Goal: Task Accomplishment & Management: Use online tool/utility

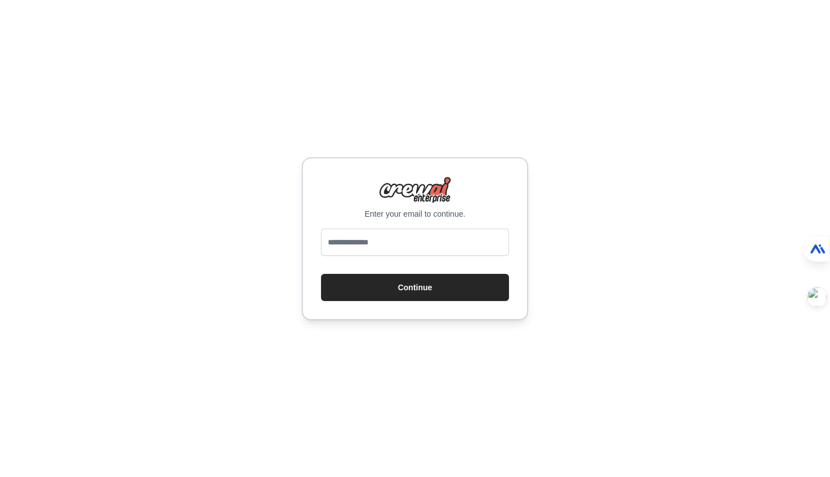
type input "**********"
drag, startPoint x: 443, startPoint y: 249, endPoint x: 219, endPoint y: 250, distance: 224.2
click at [219, 250] on div "**********" at bounding box center [415, 238] width 830 height 477
drag, startPoint x: 455, startPoint y: 253, endPoint x: 241, endPoint y: 258, distance: 214.1
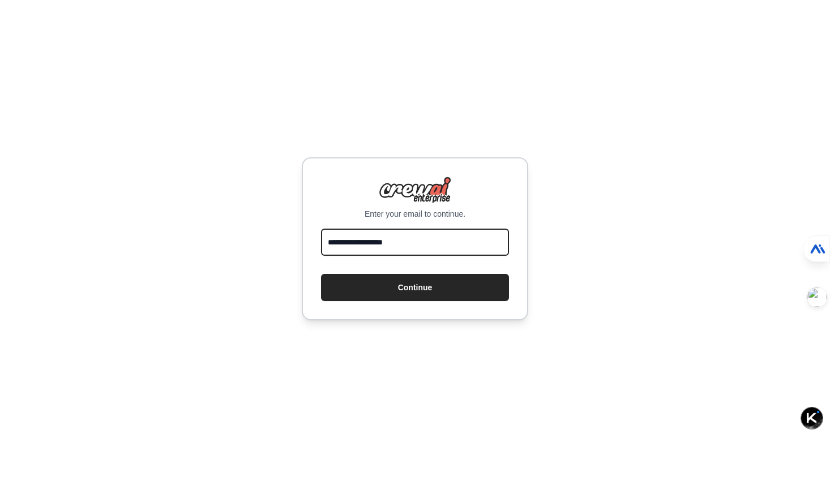
click at [241, 258] on div "**********" at bounding box center [415, 238] width 830 height 477
click at [342, 236] on input "email" at bounding box center [415, 242] width 188 height 27
type input "**********"
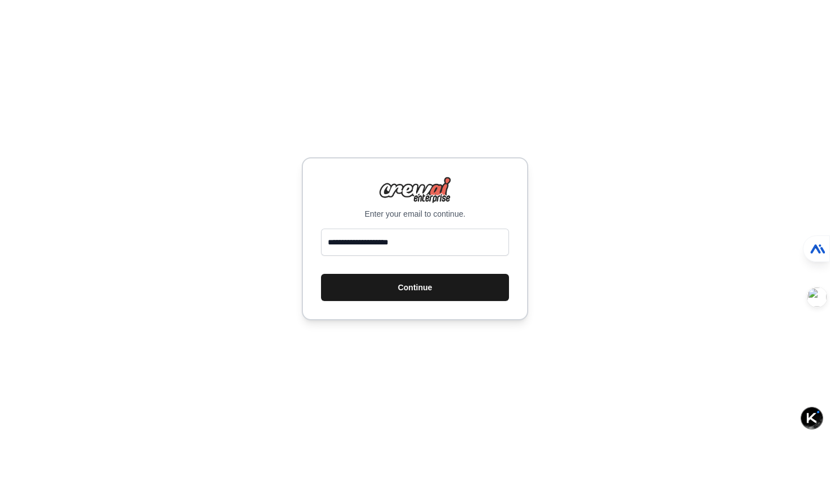
click at [380, 295] on button "Continue" at bounding box center [415, 287] width 188 height 27
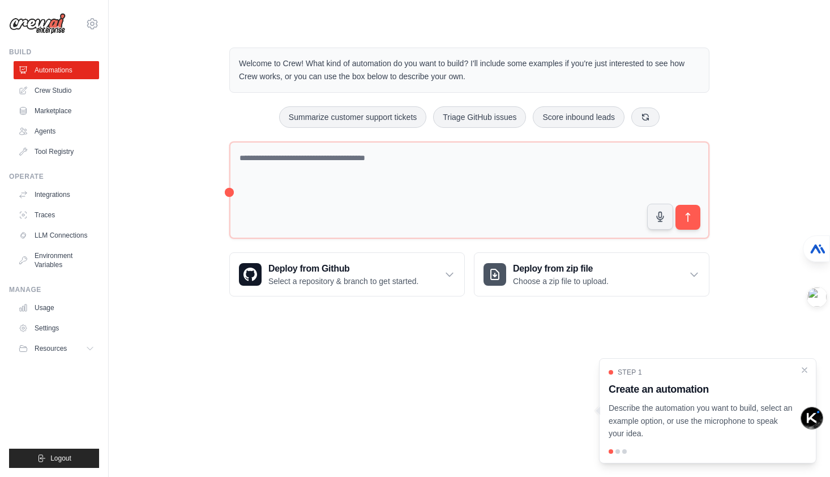
drag, startPoint x: 228, startPoint y: 190, endPoint x: 210, endPoint y: 196, distance: 19.2
click at [210, 196] on div "Welcome to Crew! What kind of automation do you want to build? I'll include som…" at bounding box center [469, 171] width 685 height 285
click at [229, 193] on div "Welcome to Crew! What kind of automation do you want to build? I'll include som…" at bounding box center [469, 171] width 507 height 285
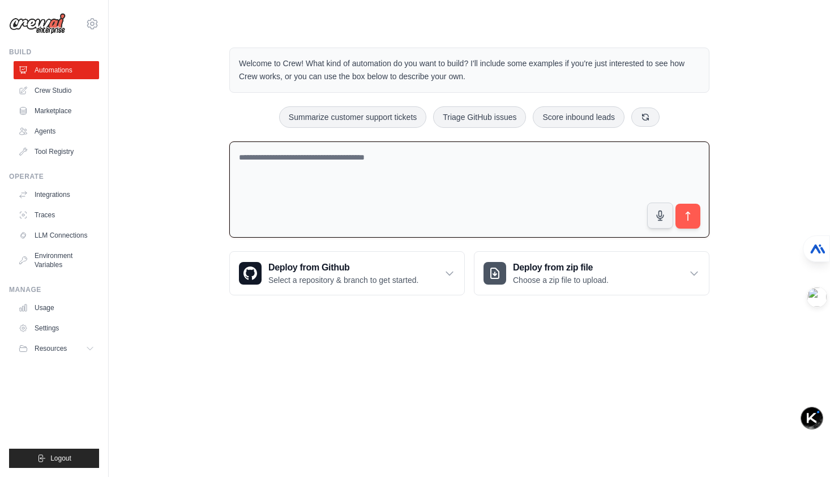
click at [334, 199] on textarea at bounding box center [469, 190] width 480 height 97
paste textarea "**********"
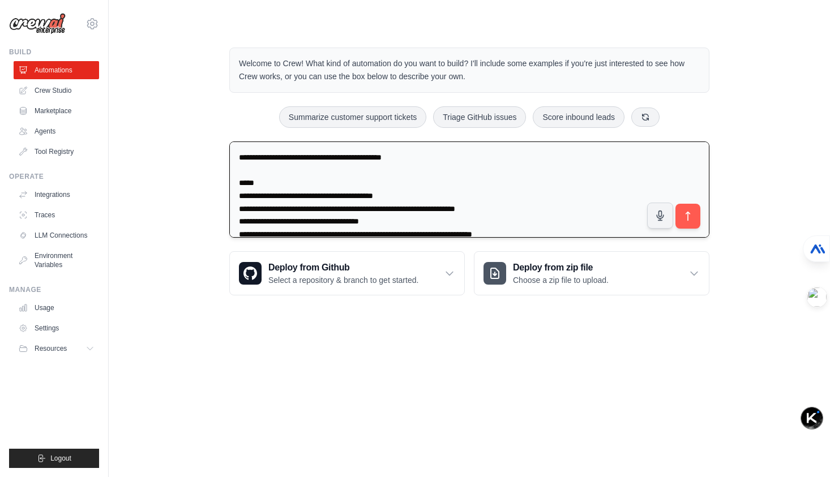
scroll to position [531, 0]
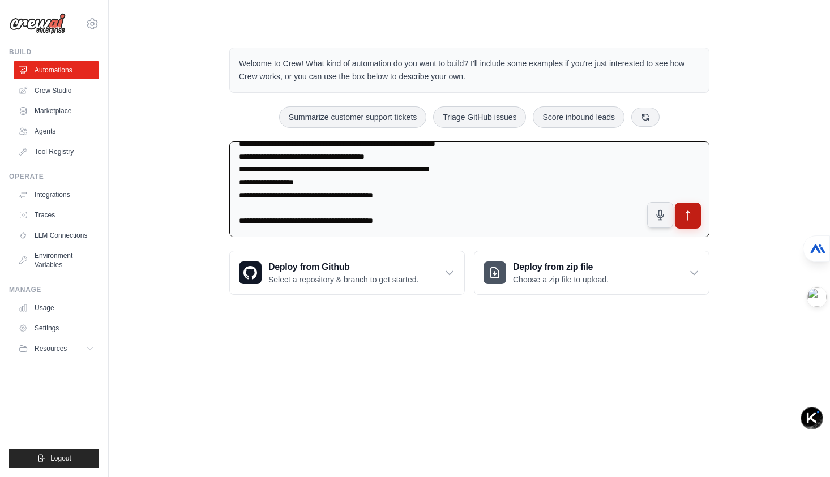
type textarea "**********"
click at [683, 216] on icon "submit" at bounding box center [688, 216] width 12 height 12
click at [450, 202] on textarea at bounding box center [469, 190] width 480 height 96
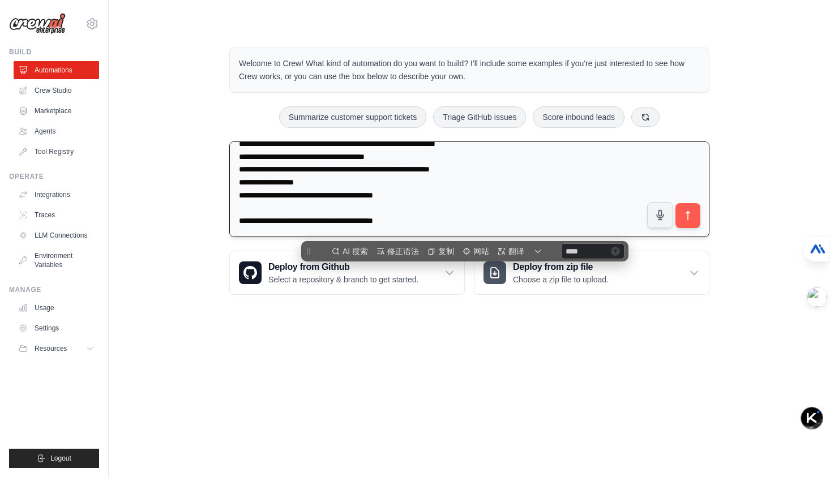
scroll to position [0, 0]
click at [304, 344] on body "dudu1999531@gmail.com Settings Build Automations Crew Studio" at bounding box center [415, 238] width 830 height 477
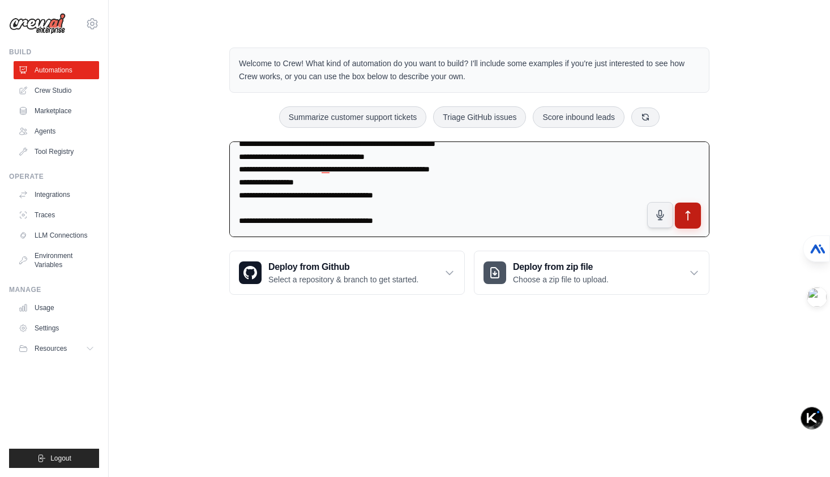
click at [683, 205] on button "submit" at bounding box center [688, 216] width 26 height 26
click at [59, 96] on link "Crew Studio" at bounding box center [58, 91] width 86 height 18
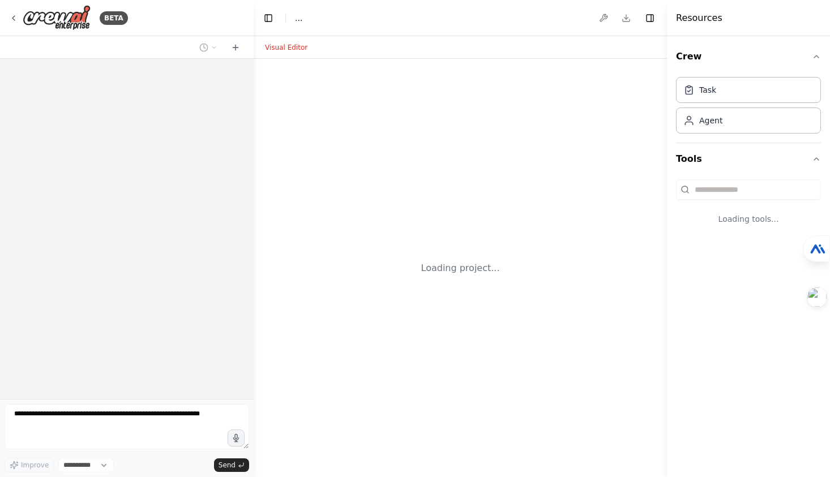
select select "****"
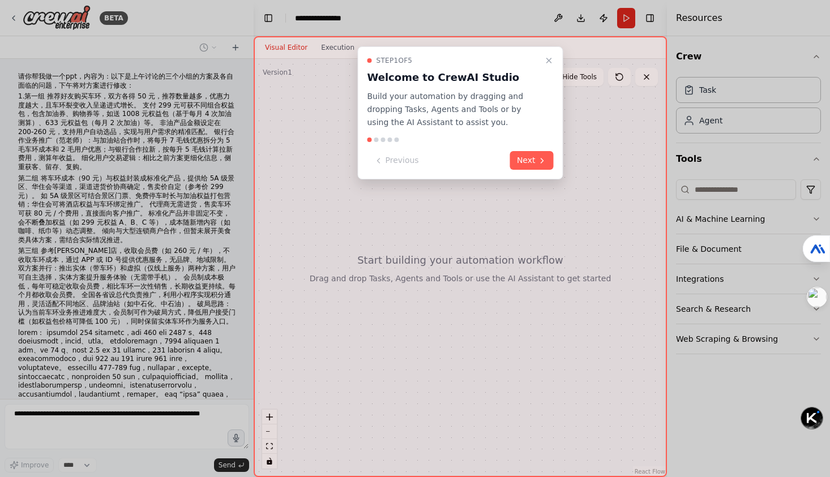
scroll to position [205, 0]
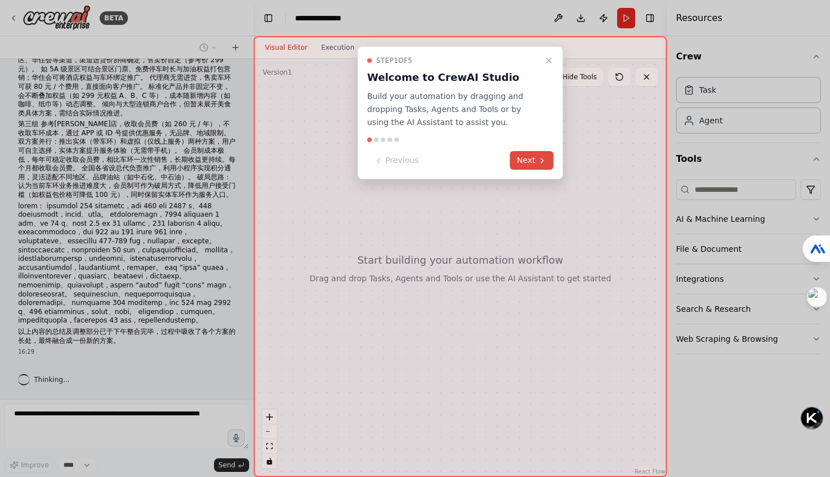
click at [521, 166] on button "Next" at bounding box center [532, 160] width 44 height 19
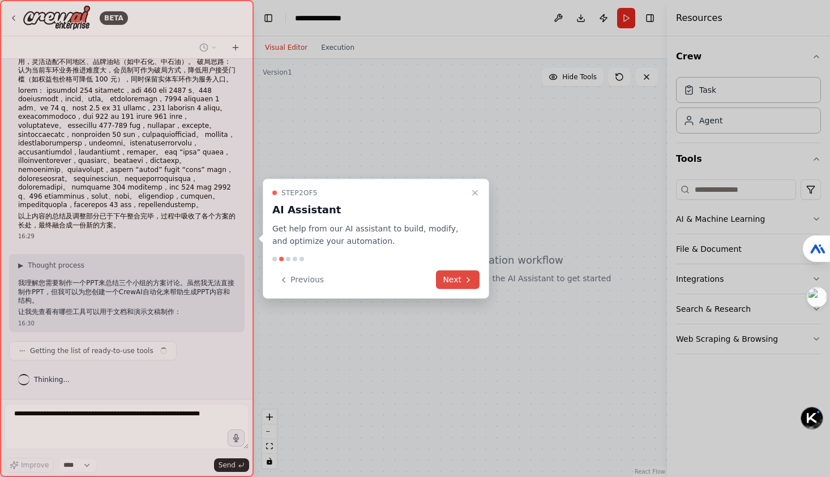
scroll to position [320, 0]
click at [476, 276] on button "Next" at bounding box center [458, 280] width 44 height 19
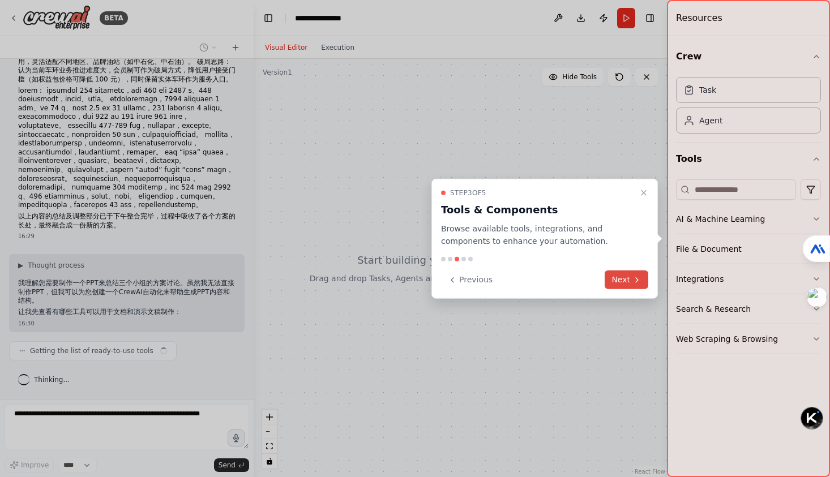
click at [638, 275] on icon at bounding box center [637, 279] width 9 height 9
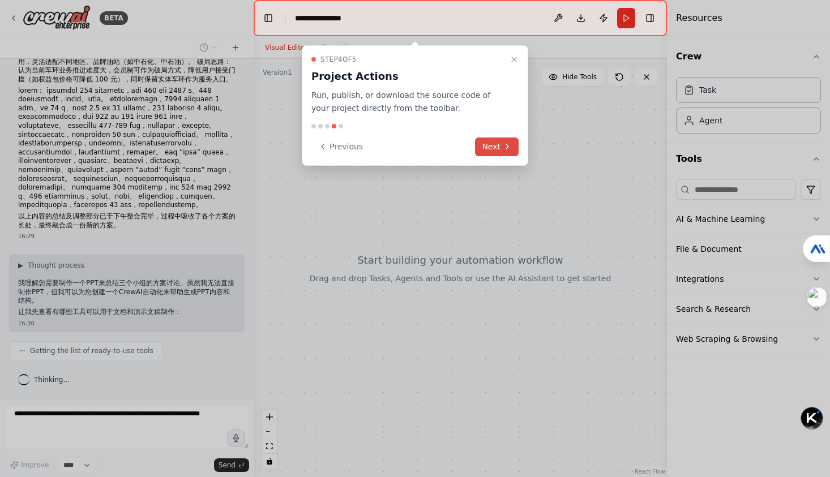
click at [503, 142] on icon at bounding box center [507, 146] width 9 height 9
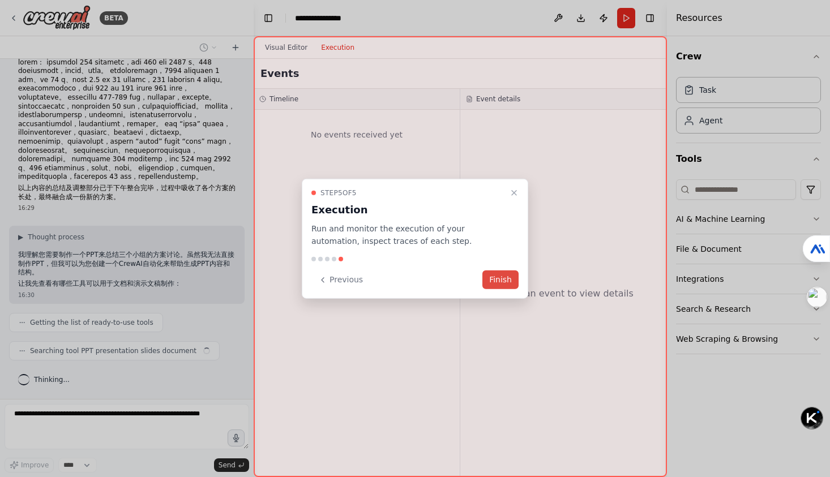
scroll to position [348, 0]
click at [493, 280] on button "Finish" at bounding box center [500, 280] width 36 height 19
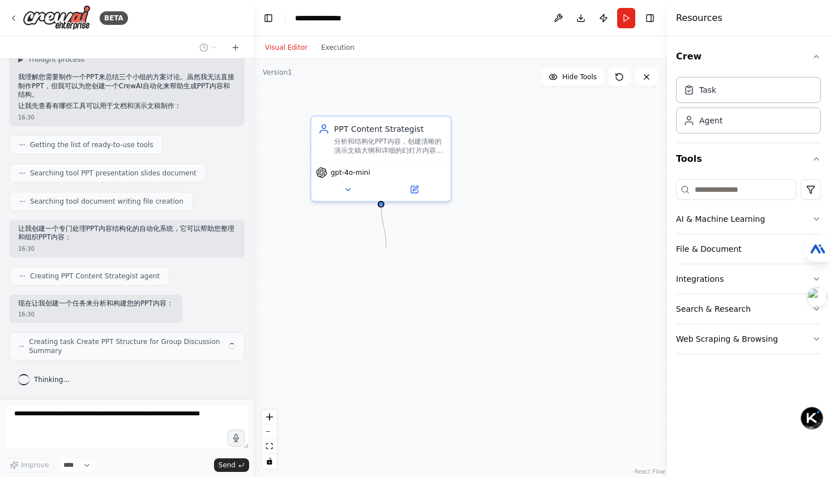
scroll to position [525, 0]
drag, startPoint x: 381, startPoint y: 203, endPoint x: 387, endPoint y: 258, distance: 54.7
click at [387, 258] on div "PPT Content Strategist 分析和结构化PPT内容，创建清晰的演示文稿大纲和详细的幻灯片内容，确保逻辑清晰、重点突出，便于理解和演示 gpt…" at bounding box center [460, 268] width 413 height 418
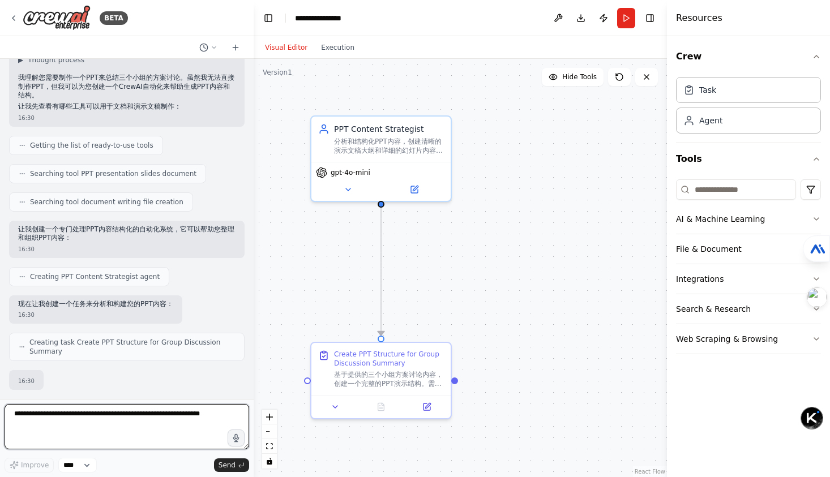
scroll to position [591, 0]
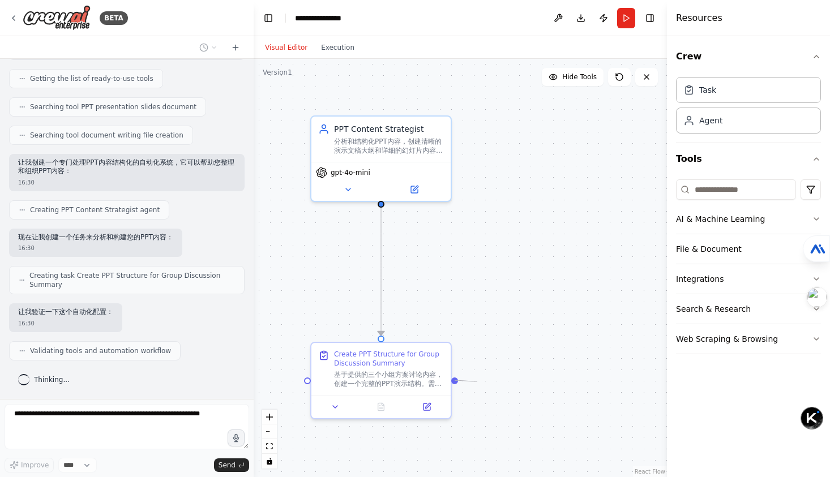
drag, startPoint x: 456, startPoint y: 381, endPoint x: 481, endPoint y: 382, distance: 24.9
click at [481, 382] on div ".deletable-edge-delete-btn { width: 20px; height: 20px; border: 0px solid #ffff…" at bounding box center [460, 268] width 413 height 418
drag, startPoint x: 456, startPoint y: 379, endPoint x: 568, endPoint y: 355, distance: 114.7
click at [568, 355] on div ".deletable-edge-delete-btn { width: 20px; height: 20px; border: 0px solid #ffff…" at bounding box center [460, 268] width 413 height 418
click at [485, 198] on div ".deletable-edge-delete-btn { width: 20px; height: 20px; border: 0px solid #ffff…" at bounding box center [460, 268] width 413 height 418
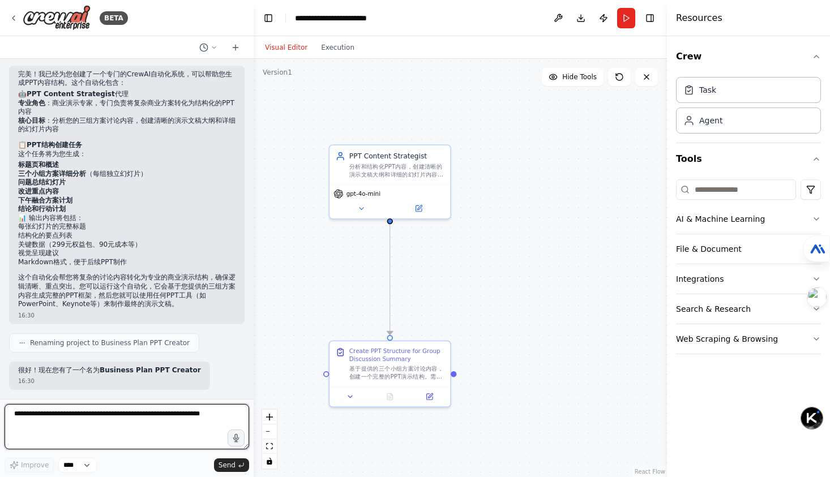
scroll to position [932, 0]
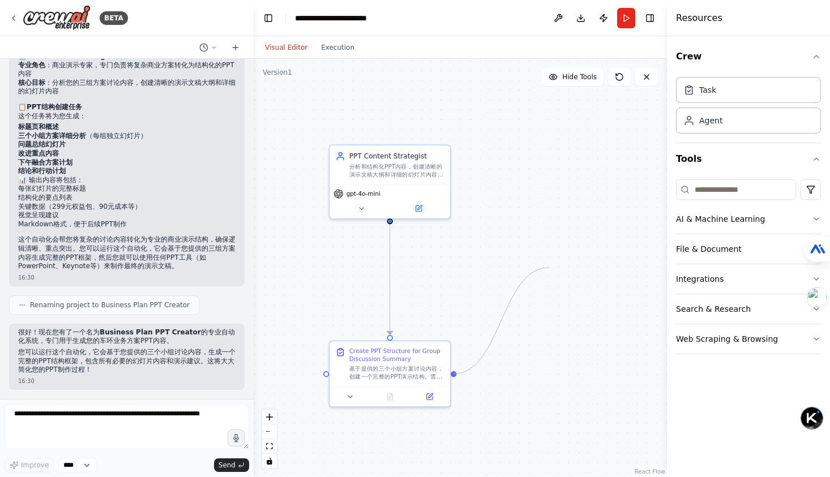
drag, startPoint x: 454, startPoint y: 374, endPoint x: 549, endPoint y: 268, distance: 142.4
click at [549, 268] on div ".deletable-edge-delete-btn { width: 20px; height: 20px; border: 0px solid #ffff…" at bounding box center [460, 268] width 413 height 418
click at [396, 378] on div "基于提供的三个小组方案讨论内容，创建一个完整的PPT演示结构。需要包括： 1. 标题页和概述 2. 三个小组方案的详细分析（每组一个主要幻灯片） 3. 各方案…" at bounding box center [396, 371] width 95 height 16
click at [425, 372] on div "基于提供的三个小组方案讨论内容，创建一个完整的PPT演示结构。需要包括： 1. 标题页和概述 2. 三个小组方案的详细分析（每组一个主要幻灯片） 3. 各方案…" at bounding box center [396, 371] width 95 height 16
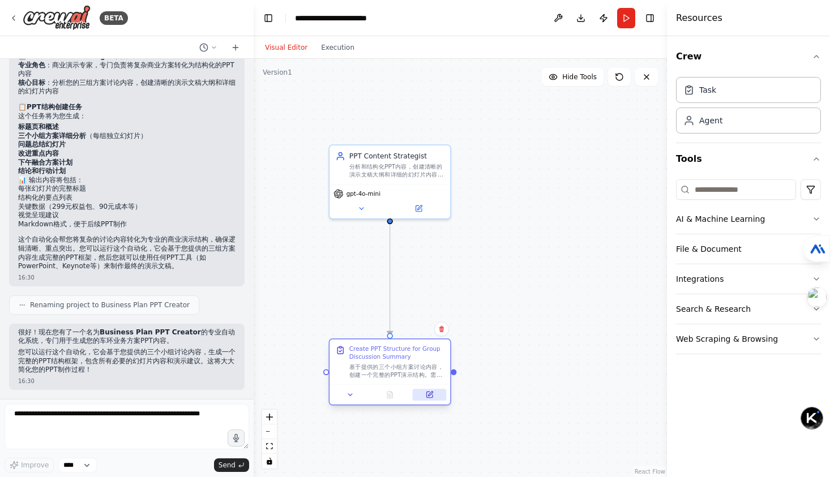
click at [434, 394] on button at bounding box center [429, 395] width 33 height 12
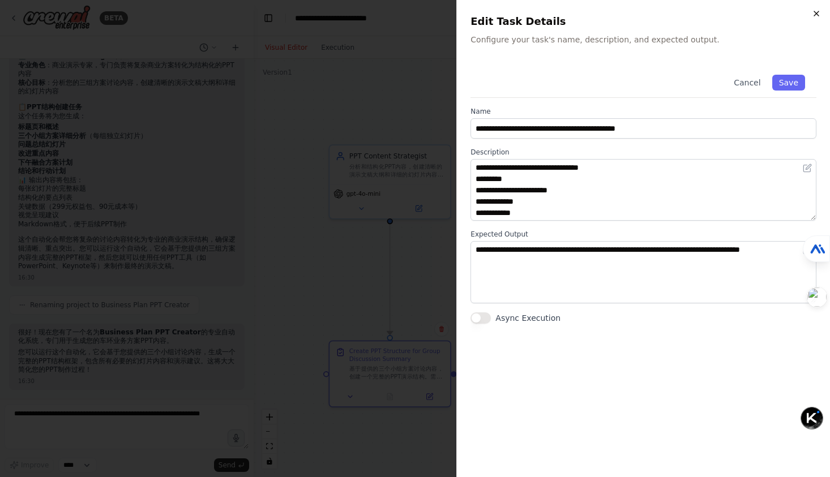
click at [816, 14] on icon "button" at bounding box center [816, 13] width 5 height 5
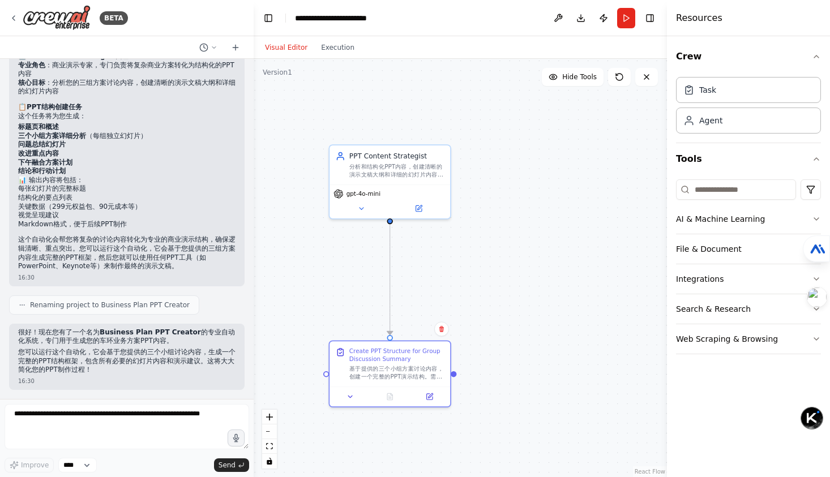
click at [348, 59] on div ".deletable-edge-delete-btn { width: 20px; height: 20px; border: 0px solid #ffff…" at bounding box center [460, 268] width 413 height 418
click at [340, 57] on div "Visual Editor Execution" at bounding box center [309, 47] width 103 height 23
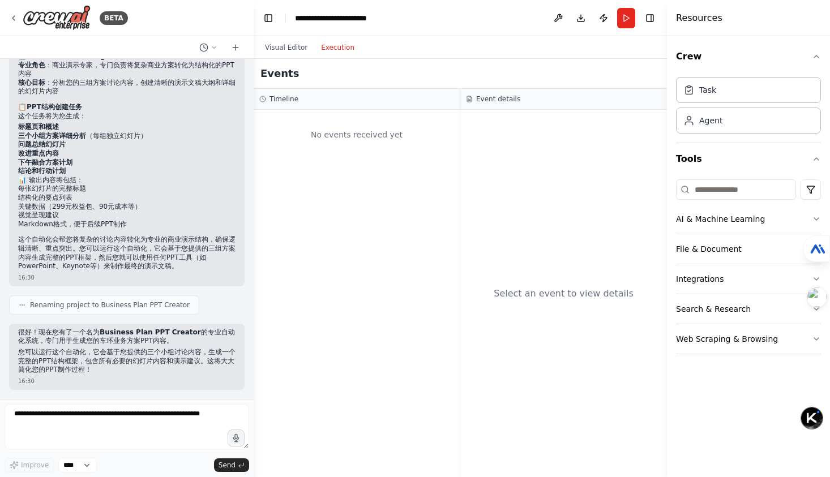
click at [344, 49] on button "Execution" at bounding box center [337, 48] width 47 height 14
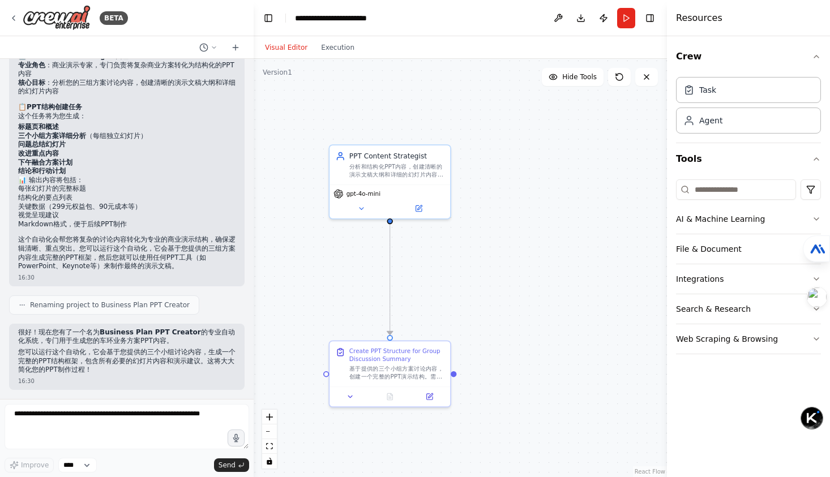
click at [267, 52] on button "Visual Editor" at bounding box center [286, 48] width 56 height 14
drag, startPoint x: 409, startPoint y: 166, endPoint x: 408, endPoint y: 178, distance: 11.9
click at [408, 178] on div "分析和结构化PPT内容，创建清晰的演示文稿大纲和详细的幻灯片内容，确保逻辑清晰、重点突出，便于理解和演示" at bounding box center [396, 179] width 95 height 16
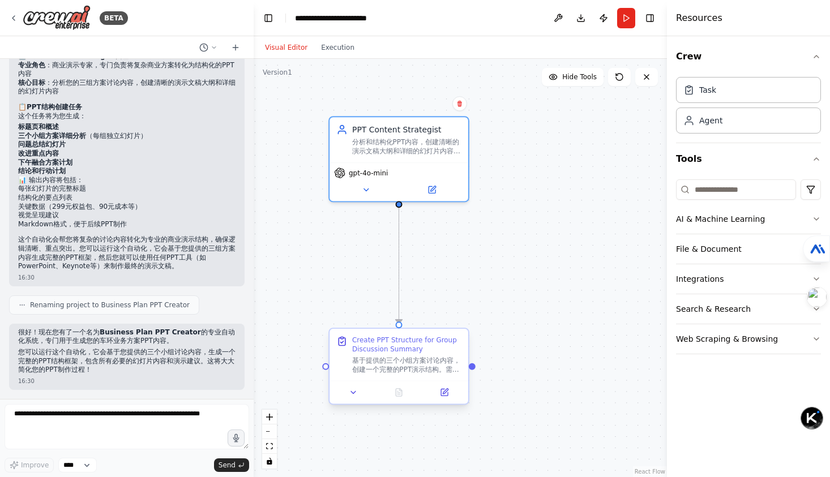
click at [360, 400] on div at bounding box center [399, 392] width 139 height 23
drag, startPoint x: 360, startPoint y: 401, endPoint x: 354, endPoint y: 390, distance: 13.2
click at [355, 391] on div at bounding box center [399, 392] width 139 height 23
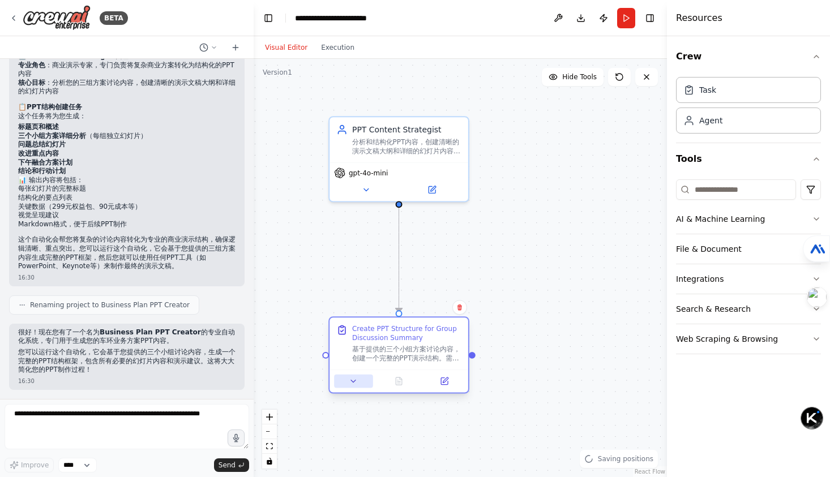
click at [353, 386] on icon at bounding box center [353, 381] width 9 height 9
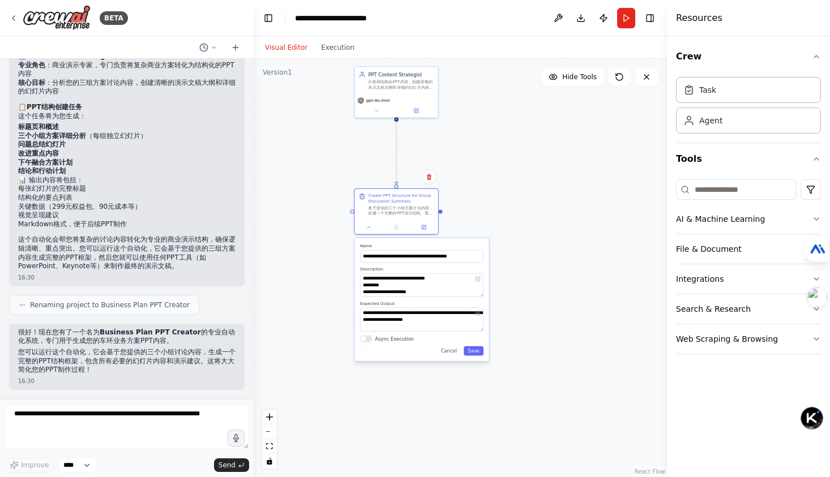
drag, startPoint x: 575, startPoint y: 322, endPoint x: 562, endPoint y: 159, distance: 164.2
click at [562, 159] on div ".deletable-edge-delete-btn { width: 20px; height: 20px; border: 0px solid #ffff…" at bounding box center [460, 268] width 413 height 418
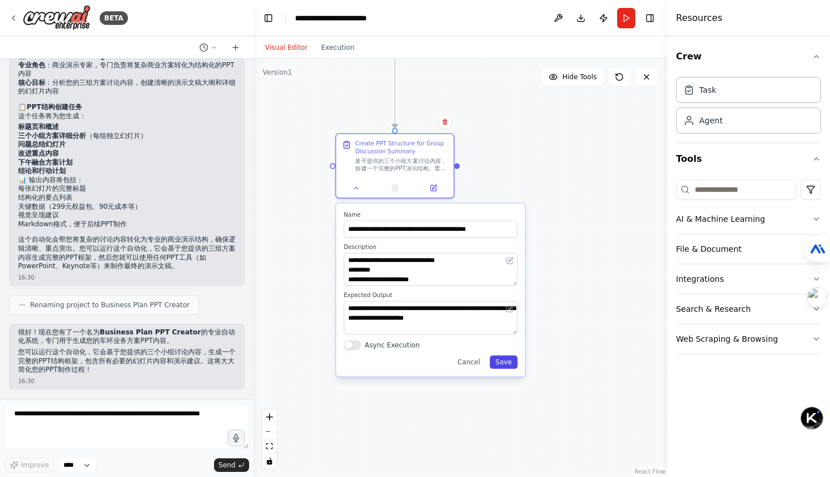
click at [509, 364] on button "Save" at bounding box center [504, 363] width 28 height 14
click at [508, 364] on button "Save" at bounding box center [504, 363] width 28 height 14
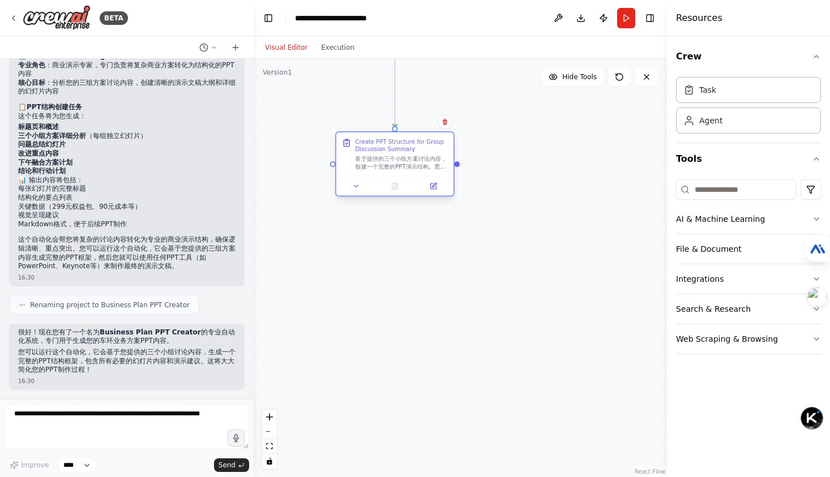
drag, startPoint x: 399, startPoint y: 157, endPoint x: 390, endPoint y: 161, distance: 10.4
click at [390, 161] on div "基于提供的三个小组方案讨论内容，创建一个完整的PPT演示结构。需要包括： 1. 标题页和概述 2. 三个小组方案的详细分析（每组一个主要幻灯片） 3. 各方案…" at bounding box center [401, 162] width 93 height 15
click at [626, 16] on button "Run" at bounding box center [626, 18] width 18 height 20
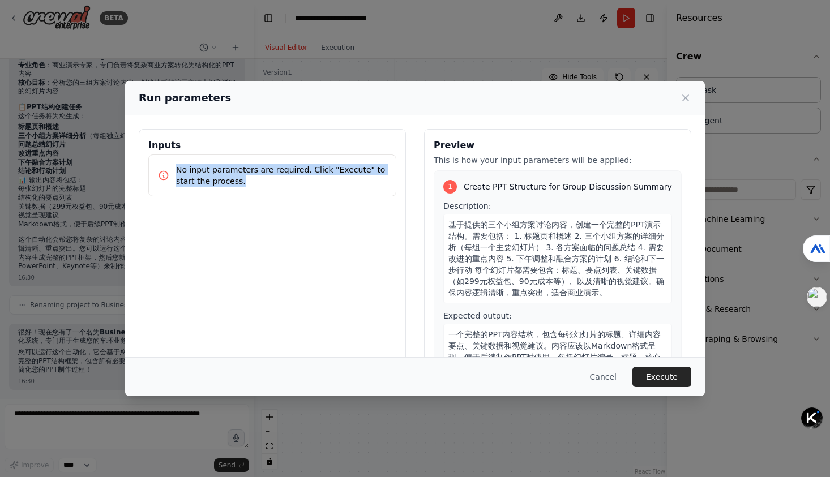
drag, startPoint x: 253, startPoint y: 182, endPoint x: 161, endPoint y: 168, distance: 92.7
click at [161, 168] on div "No input parameters are required. Click "Execute" to start the process." at bounding box center [272, 175] width 229 height 23
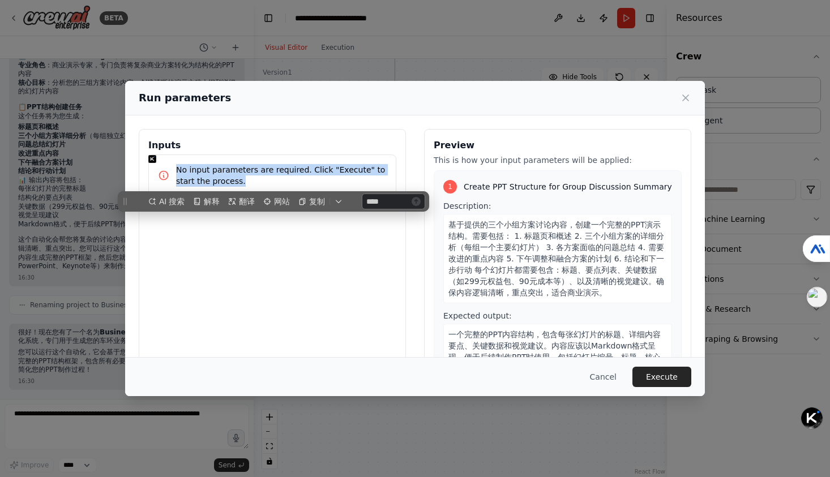
scroll to position [0, 0]
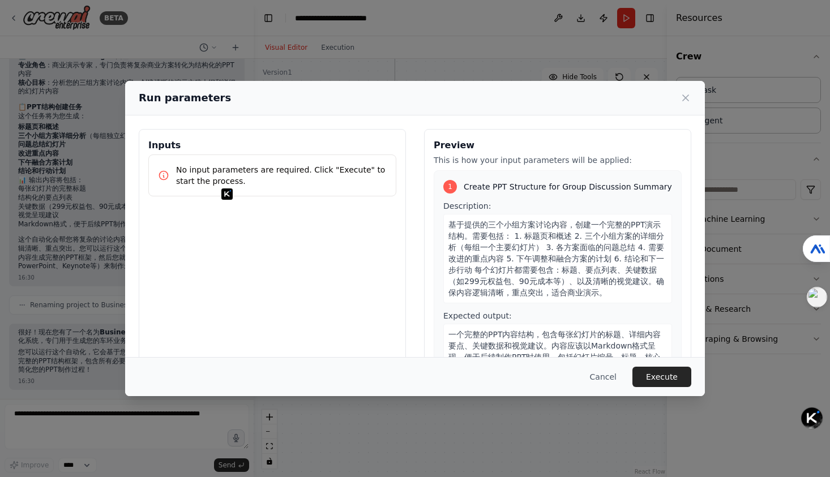
click at [417, 267] on div "Inputs No input parameters are required. Click "Execute" to start the process. …" at bounding box center [415, 263] width 553 height 268
click at [672, 381] on button "Execute" at bounding box center [662, 377] width 59 height 20
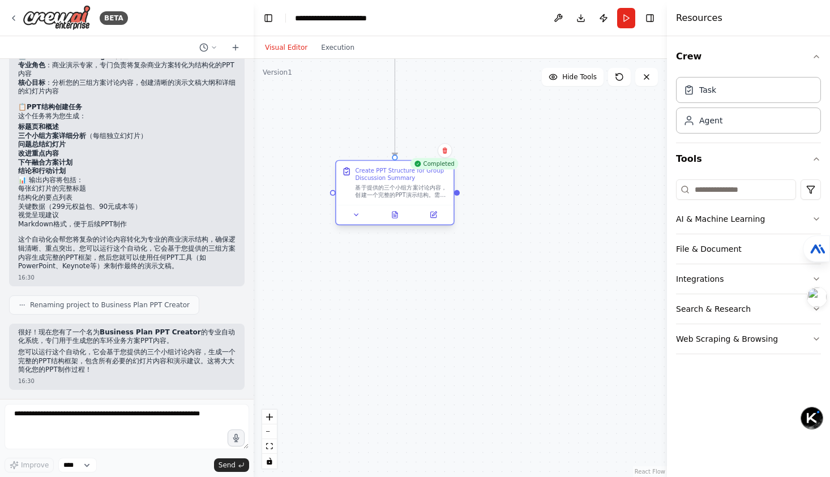
drag, startPoint x: 430, startPoint y: 142, endPoint x: 435, endPoint y: 172, distance: 30.0
click at [435, 172] on div "Create PPT Structure for Group Discussion Summary" at bounding box center [401, 173] width 93 height 15
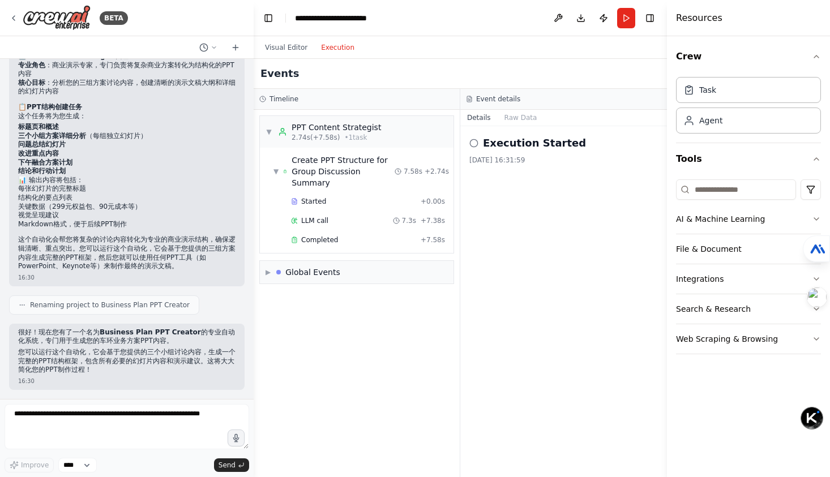
click at [326, 45] on button "Execution" at bounding box center [337, 48] width 47 height 14
click at [473, 141] on icon at bounding box center [473, 143] width 9 height 9
click at [527, 117] on button "Raw Data" at bounding box center [521, 118] width 46 height 16
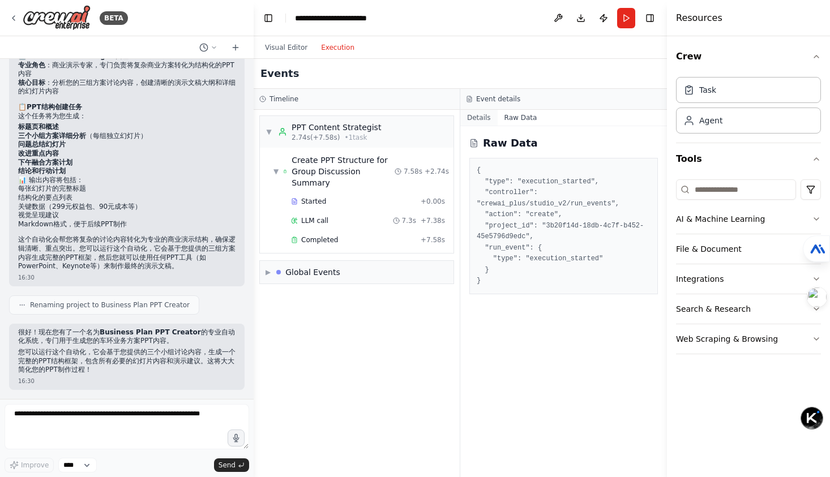
click at [484, 115] on button "Details" at bounding box center [478, 118] width 37 height 16
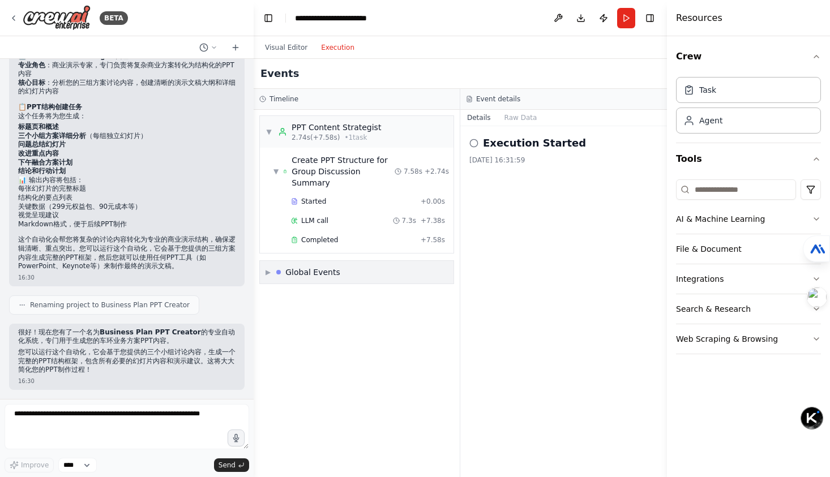
click at [348, 264] on div "▶ Global Events" at bounding box center [357, 272] width 194 height 23
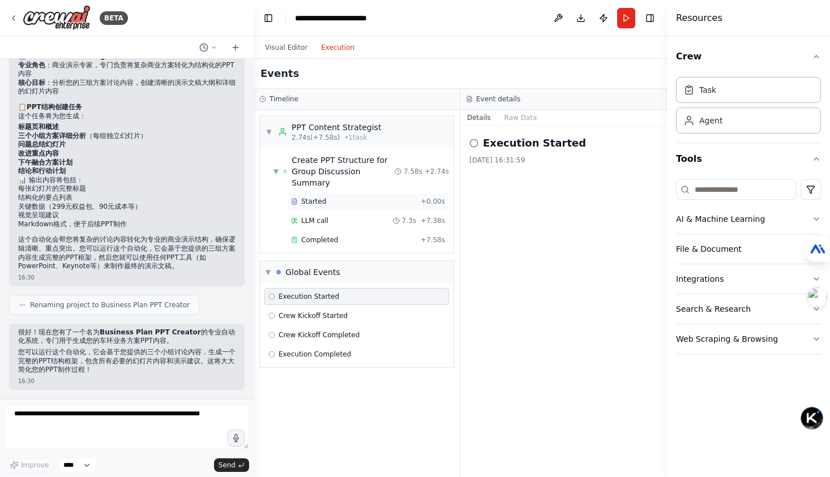
click at [335, 197] on div "Started" at bounding box center [353, 201] width 125 height 9
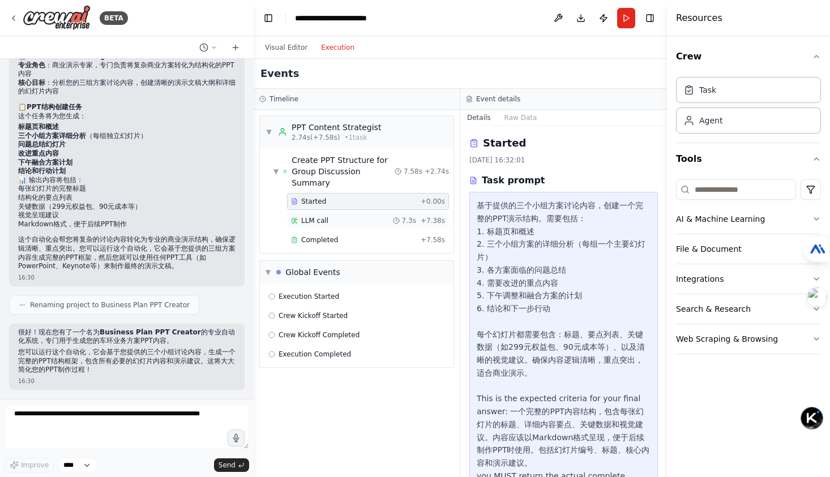
click at [355, 216] on div "LLM call 7.3s + 7.38s" at bounding box center [368, 220] width 154 height 9
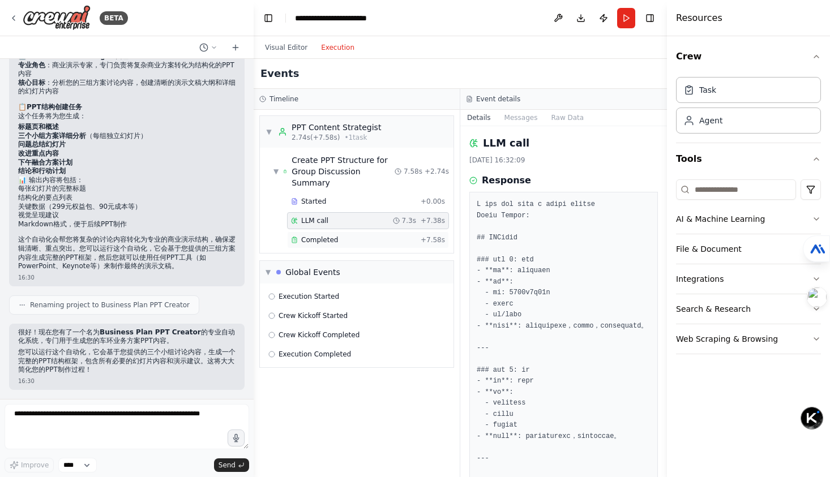
click at [338, 236] on div "Completed" at bounding box center [353, 240] width 125 height 9
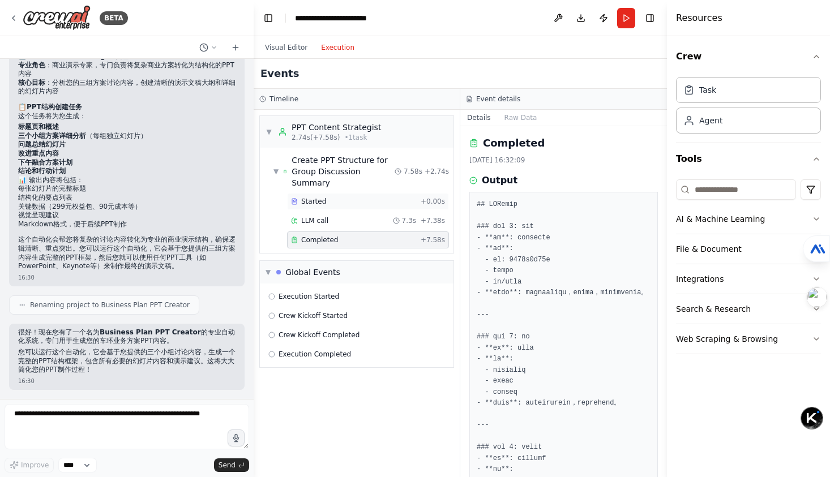
click at [343, 197] on div "Started" at bounding box center [353, 201] width 125 height 9
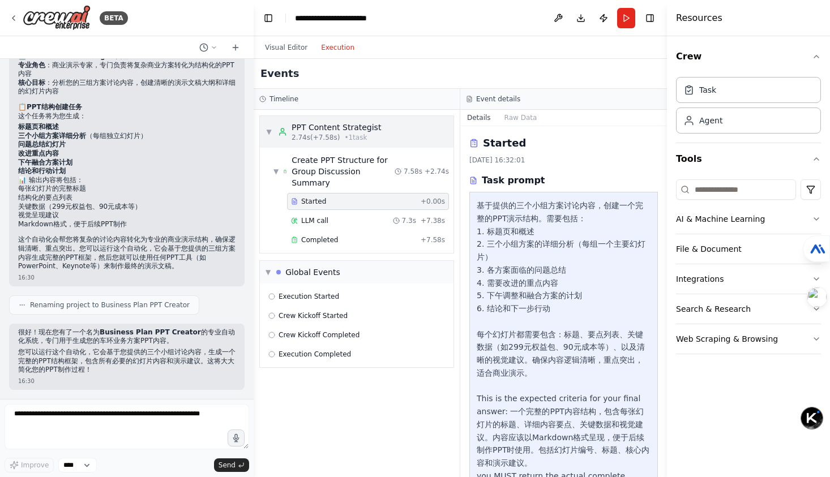
click at [318, 140] on span "2.74s (+7.58s)" at bounding box center [316, 137] width 48 height 9
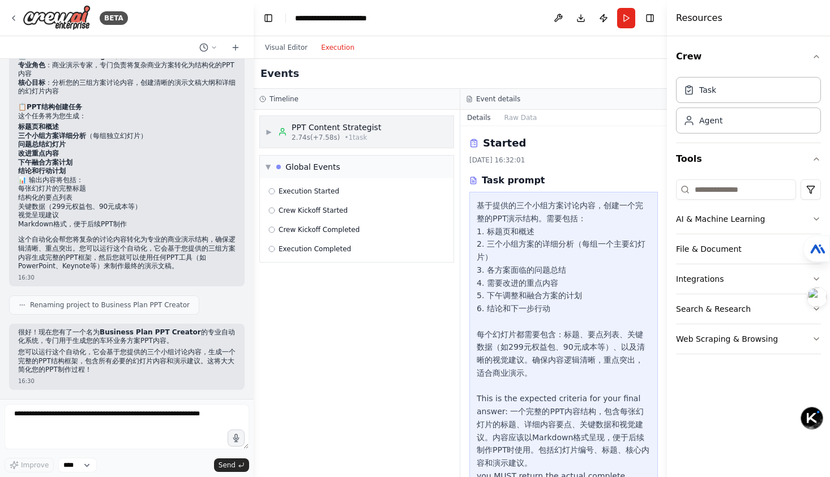
click at [288, 134] on div "PPT Content Strategist 2.74s (+7.58s) • 1 task" at bounding box center [329, 132] width 103 height 20
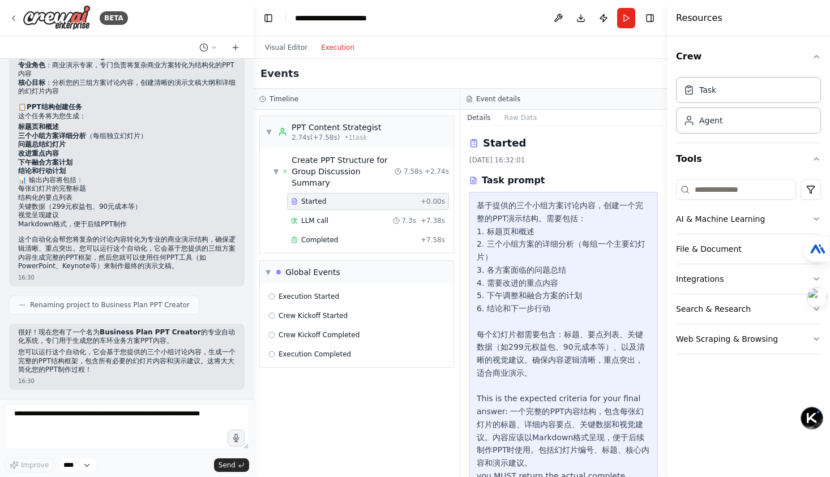
drag, startPoint x: 300, startPoint y: 48, endPoint x: 336, endPoint y: 178, distance: 134.6
click at [300, 48] on button "Visual Editor" at bounding box center [286, 48] width 56 height 14
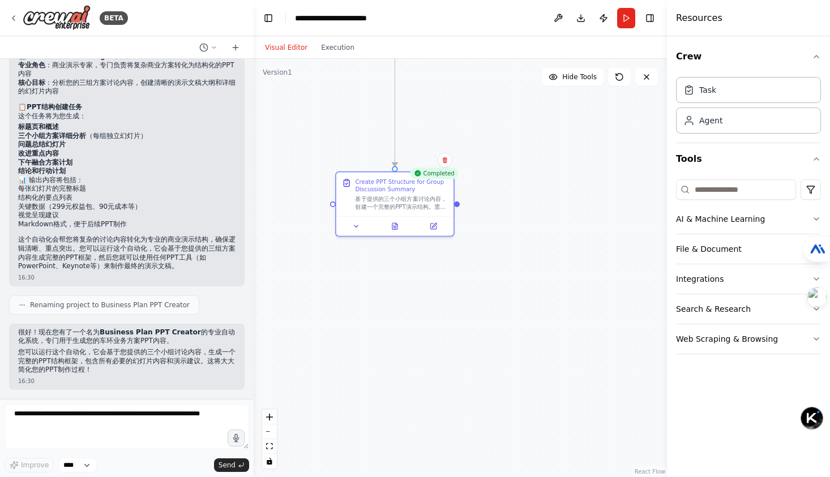
drag, startPoint x: 431, startPoint y: 172, endPoint x: 429, endPoint y: 179, distance: 7.7
click at [429, 179] on div "Completed Create PPT Structure for Group Discussion Summary 基于提供的三个小组方案讨论内容，创建一…" at bounding box center [394, 204] width 119 height 65
click at [582, 18] on button "Download" at bounding box center [581, 18] width 18 height 20
click at [574, 169] on div ".deletable-edge-delete-btn { width: 20px; height: 20px; border: 0px solid #ffff…" at bounding box center [460, 268] width 413 height 418
click at [605, 21] on button "Publish" at bounding box center [604, 18] width 18 height 20
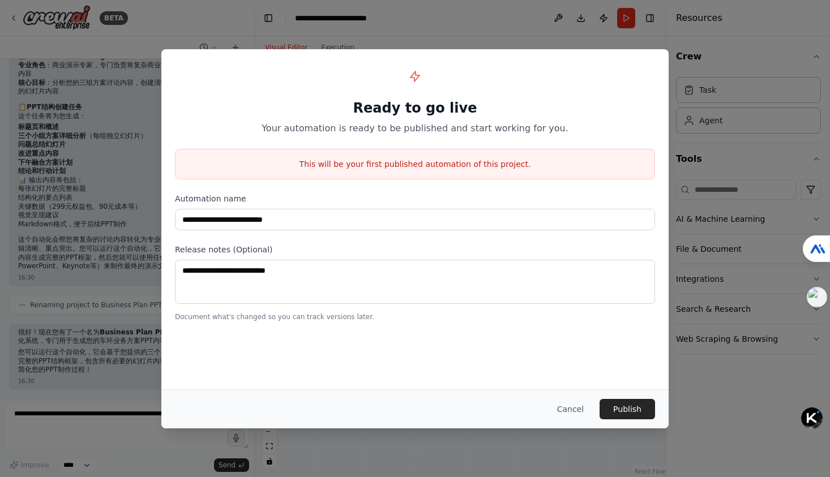
drag, startPoint x: 576, startPoint y: 406, endPoint x: 605, endPoint y: 337, distance: 74.4
click at [576, 405] on button "Cancel" at bounding box center [570, 409] width 45 height 20
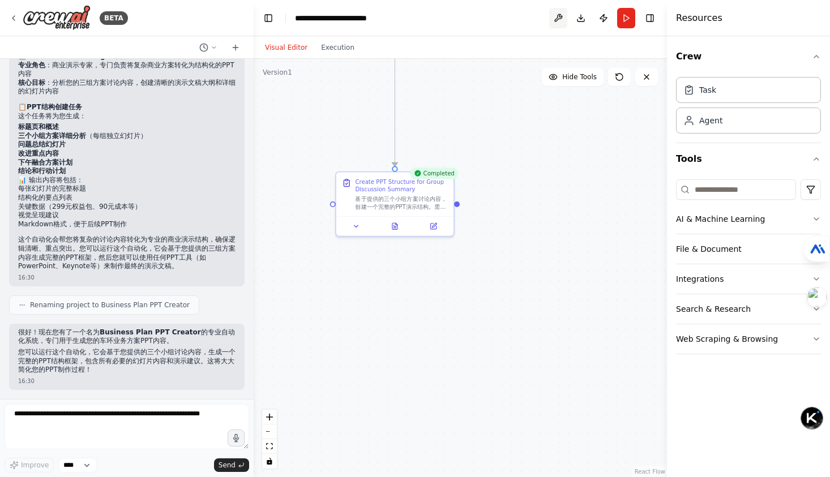
click at [559, 18] on button at bounding box center [558, 18] width 18 height 20
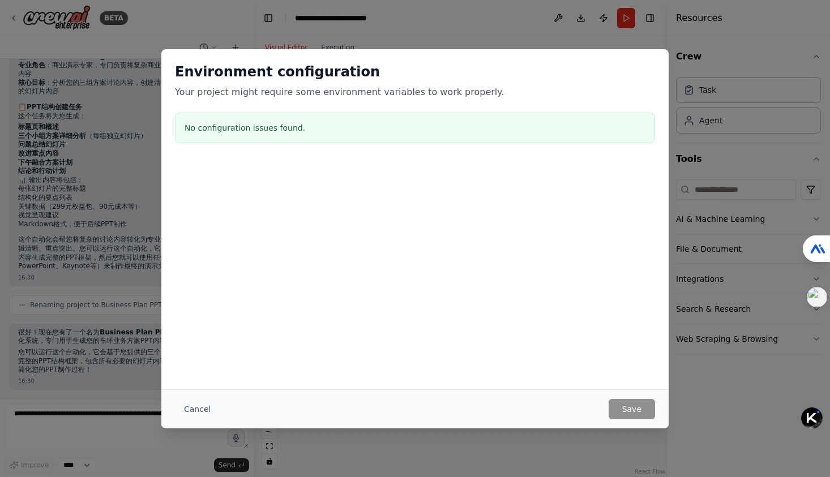
click at [77, 257] on div "Environment configuration Your project might require some environment variables…" at bounding box center [415, 238] width 830 height 477
click at [198, 414] on button "Cancel" at bounding box center [197, 409] width 45 height 20
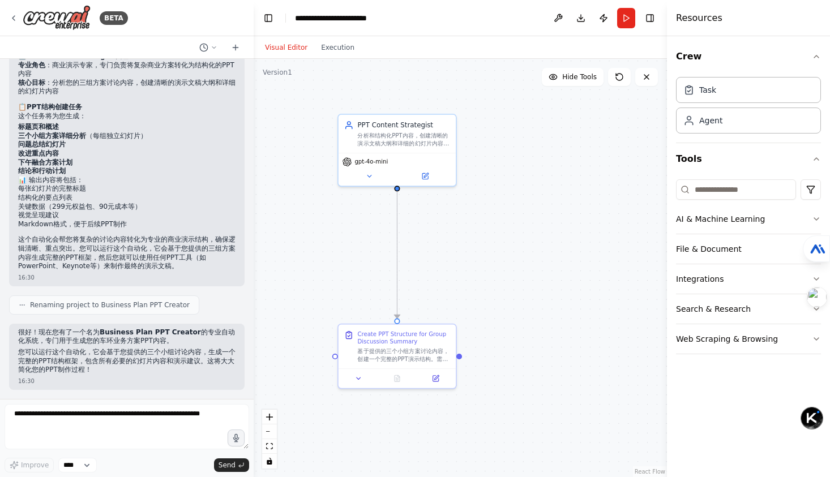
drag, startPoint x: 544, startPoint y: 246, endPoint x: 552, endPoint y: 327, distance: 80.8
click at [552, 327] on div ".deletable-edge-delete-btn { width: 20px; height: 20px; border: 0px solid #ffff…" at bounding box center [460, 268] width 413 height 418
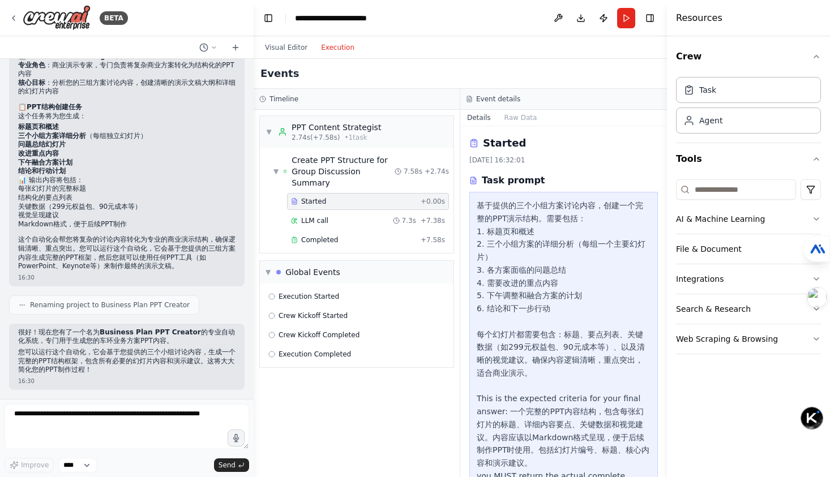
click at [336, 52] on button "Execution" at bounding box center [337, 48] width 47 height 14
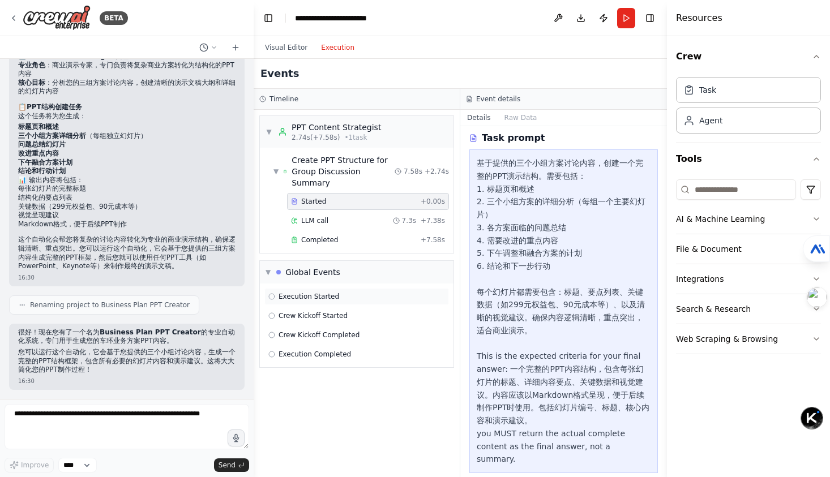
click at [274, 294] on circle at bounding box center [272, 297] width 6 height 6
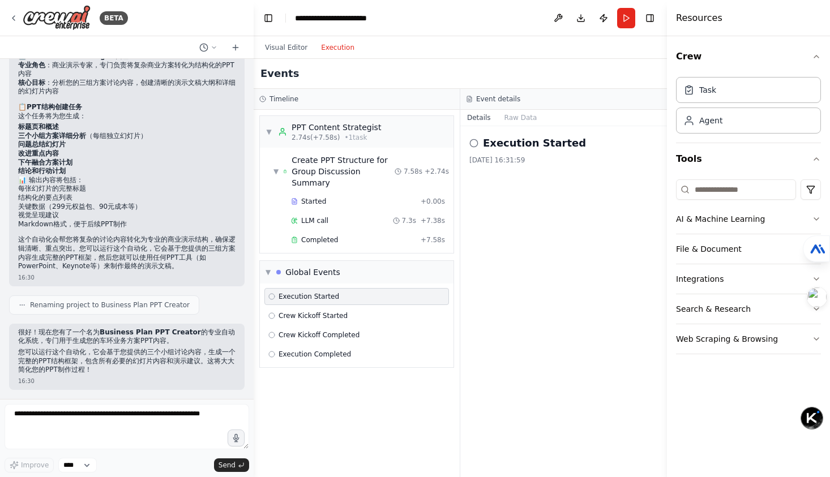
click at [274, 294] on circle at bounding box center [272, 297] width 6 height 6
click at [307, 292] on span "Execution Started" at bounding box center [309, 296] width 61 height 9
click at [473, 141] on icon at bounding box center [473, 143] width 9 height 9
click at [549, 143] on h2 "Execution Started" at bounding box center [534, 143] width 103 height 16
click at [528, 123] on button "Raw Data" at bounding box center [521, 118] width 46 height 16
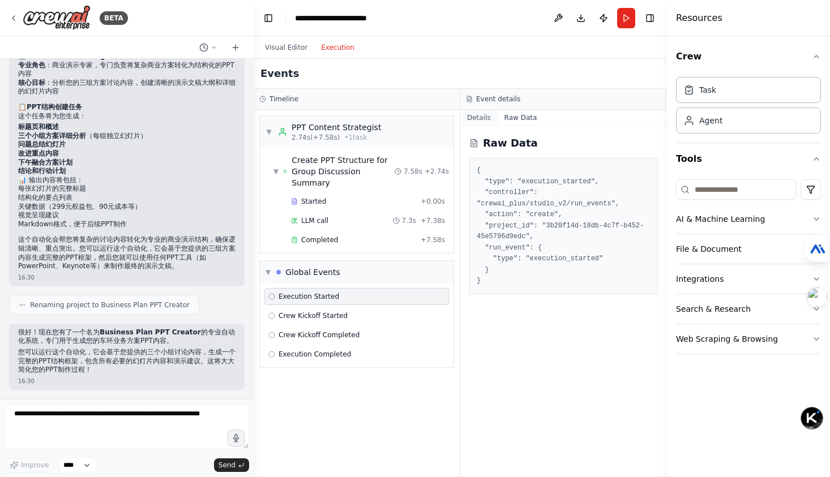
click at [485, 116] on button "Details" at bounding box center [478, 118] width 37 height 16
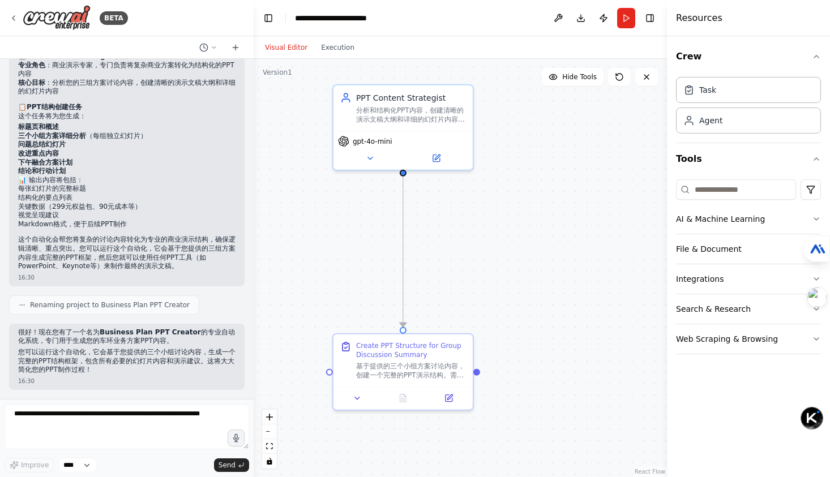
click at [297, 49] on button "Visual Editor" at bounding box center [286, 48] width 56 height 14
click at [362, 404] on div at bounding box center [403, 395] width 139 height 23
click at [356, 406] on div at bounding box center [403, 395] width 139 height 23
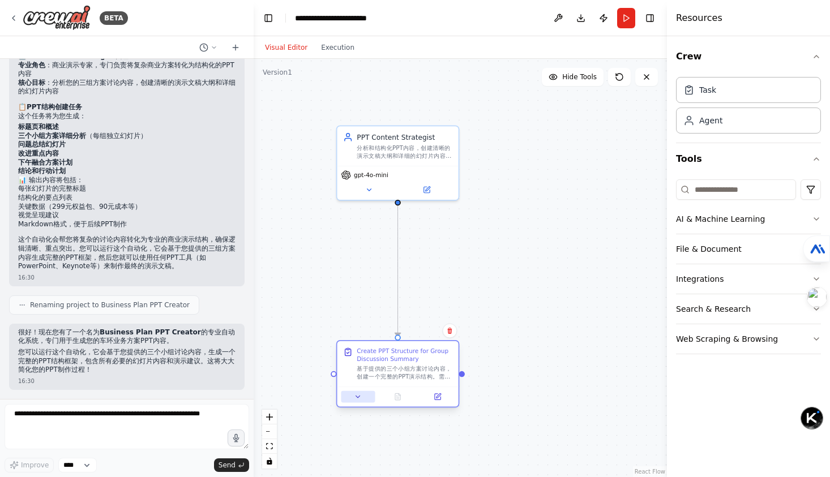
click at [364, 398] on button at bounding box center [358, 397] width 34 height 12
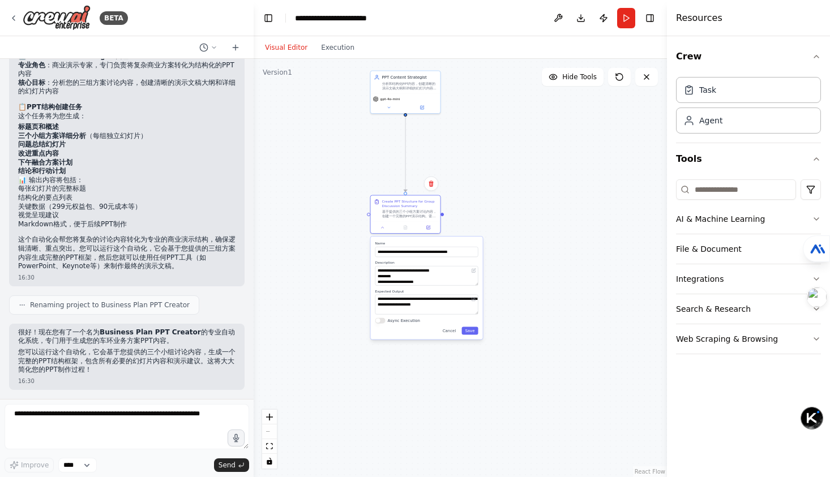
drag, startPoint x: 515, startPoint y: 345, endPoint x: 517, endPoint y: 169, distance: 175.6
click at [517, 169] on div ".deletable-edge-delete-btn { width: 20px; height: 20px; border: 0px solid #ffff…" at bounding box center [460, 268] width 413 height 418
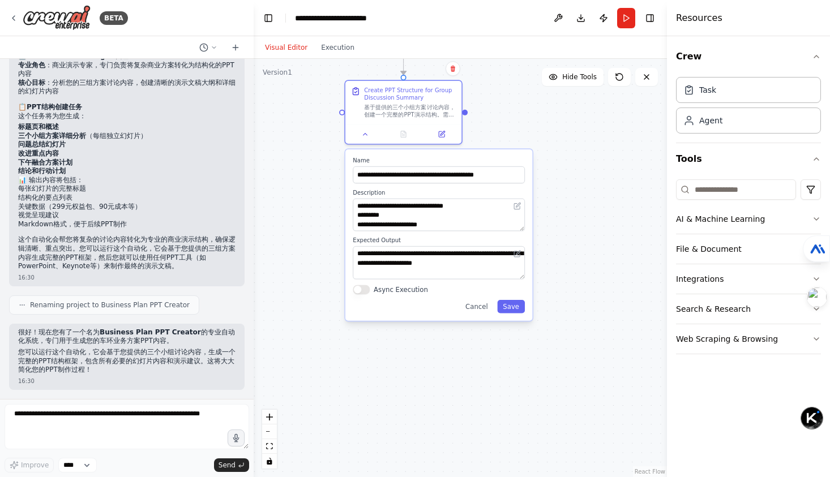
click at [366, 295] on div "**********" at bounding box center [438, 235] width 187 height 172
drag, startPoint x: 365, startPoint y: 293, endPoint x: 348, endPoint y: 280, distance: 21.3
click at [348, 280] on div "**********" at bounding box center [438, 235] width 187 height 172
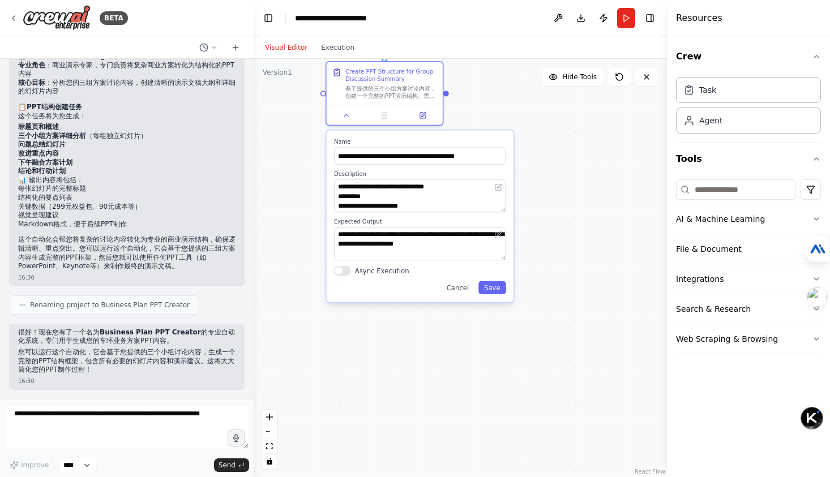
click at [336, 270] on button "Async Execution" at bounding box center [342, 271] width 17 height 10
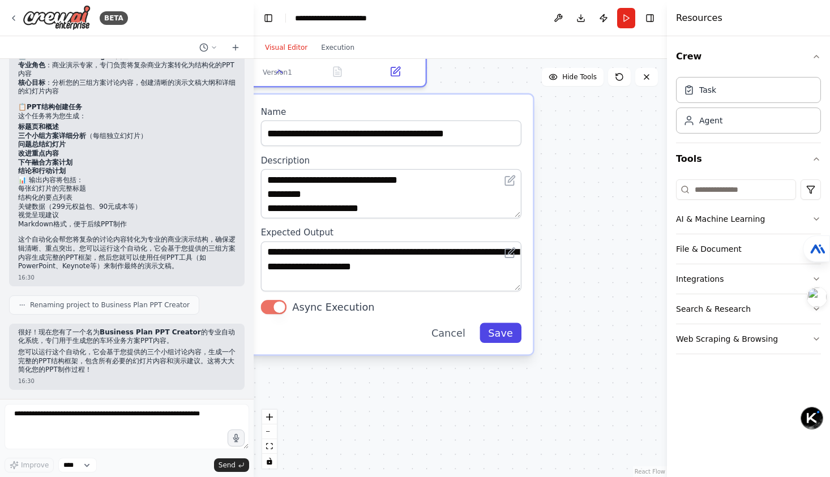
click at [515, 332] on button "Save" at bounding box center [501, 333] width 42 height 20
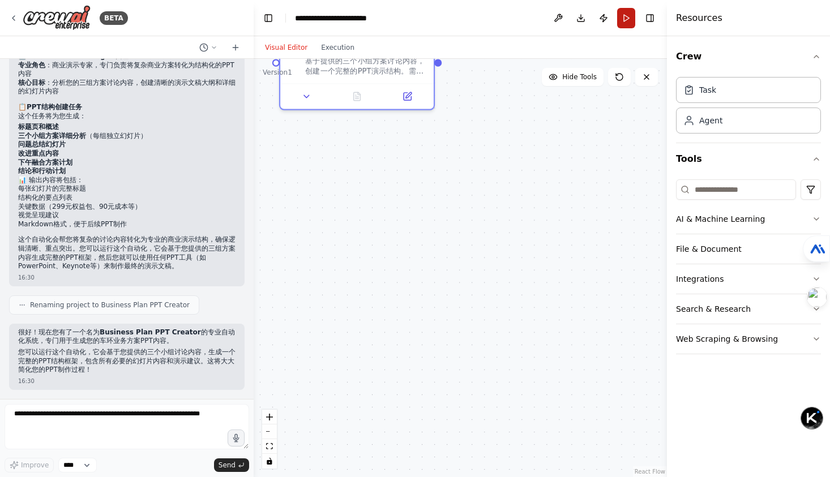
click at [623, 21] on button "Run" at bounding box center [626, 18] width 18 height 20
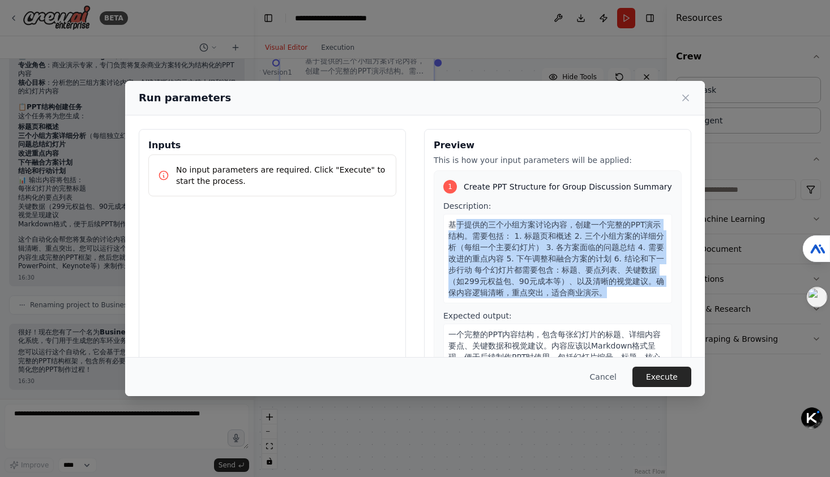
drag, startPoint x: 608, startPoint y: 290, endPoint x: 454, endPoint y: 223, distance: 168.1
click at [454, 223] on span "基于提供的三个小组方案讨论内容，创建一个完整的PPT演示结构。需要包括： 1. 标题页和概述 2. 三个小组方案的详细分析（每组一个主要幻灯片） 3. 各方案…" at bounding box center [556, 258] width 216 height 77
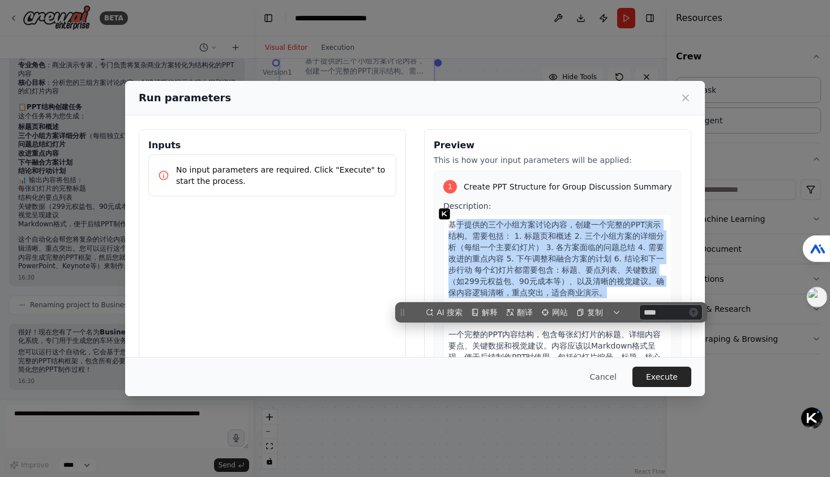
scroll to position [0, 0]
click at [489, 229] on span "基于提供的三个小组方案讨论内容，创建一个完整的PPT演示结构。需要包括： 1. 标题页和概述 2. 三个小组方案的详细分析（每组一个主要幻灯片） 3. 各方案…" at bounding box center [556, 258] width 216 height 77
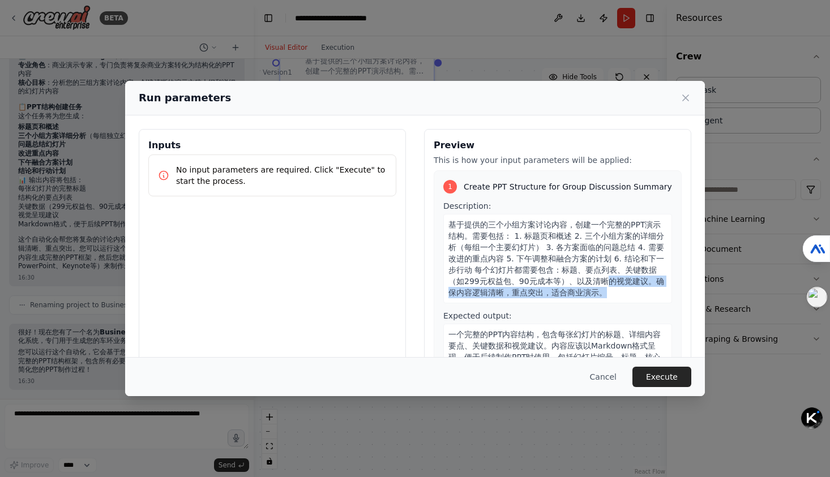
drag, startPoint x: 614, startPoint y: 288, endPoint x: 603, endPoint y: 286, distance: 11.5
click at [603, 286] on div "基于提供的三个小组方案讨论内容，创建一个完整的PPT演示结构。需要包括： 1. 标题页和概述 2. 三个小组方案的详细分析（每组一个主要幻灯片） 3. 各方案…" at bounding box center [557, 258] width 229 height 89
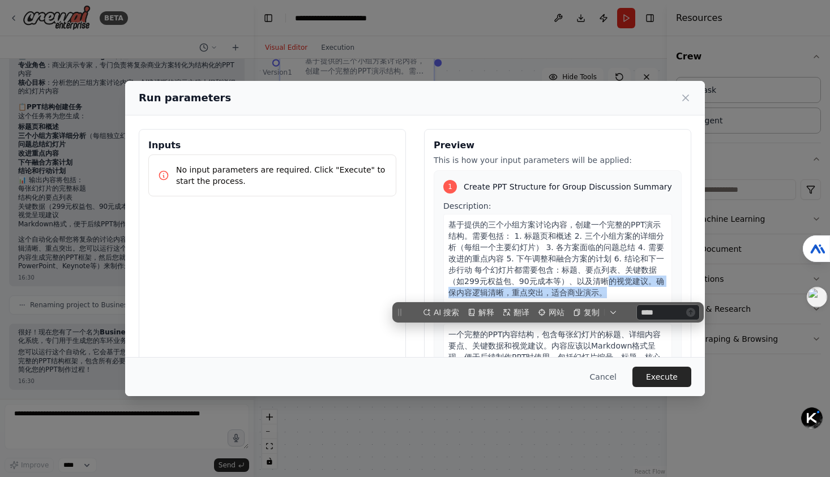
click at [603, 286] on span "基于提供的三个小组方案讨论内容，创建一个完整的PPT演示结构。需要包括： 1. 标题页和概述 2. 三个小组方案的详细分析（每组一个主要幻灯片） 3. 各方案…" at bounding box center [556, 258] width 216 height 77
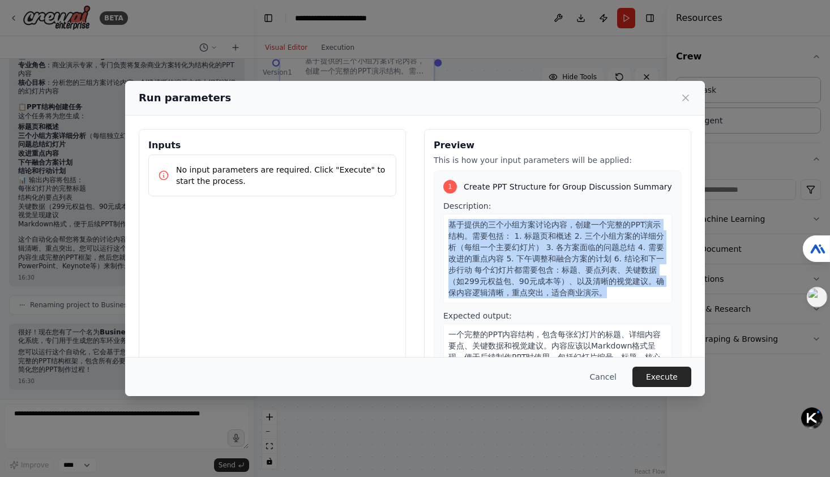
drag, startPoint x: 610, startPoint y: 289, endPoint x: 443, endPoint y: 227, distance: 177.7
click at [443, 227] on div "基于提供的三个小组方案讨论内容，创建一个完整的PPT演示结构。需要包括： 1. 标题页和概述 2. 三个小组方案的详细分析（每组一个主要幻灯片） 3. 各方案…" at bounding box center [557, 258] width 229 height 89
copy span "基于提供的三个小组方案讨论内容，创建一个完整的PPT演示结构。需要包括： 1. 标题页和概述 2. 三个小组方案的详细分析（每组一个主要幻灯片） 3. 各方案…"
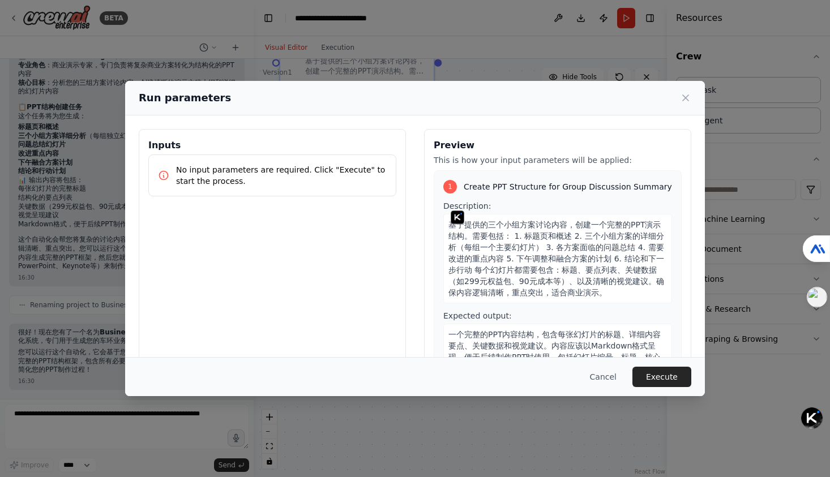
click at [202, 201] on div "Inputs No input parameters are required. Click "Execute" to start the process." at bounding box center [272, 263] width 267 height 268
click at [219, 178] on p "No input parameters are required. Click "Execute" to start the process." at bounding box center [281, 175] width 211 height 23
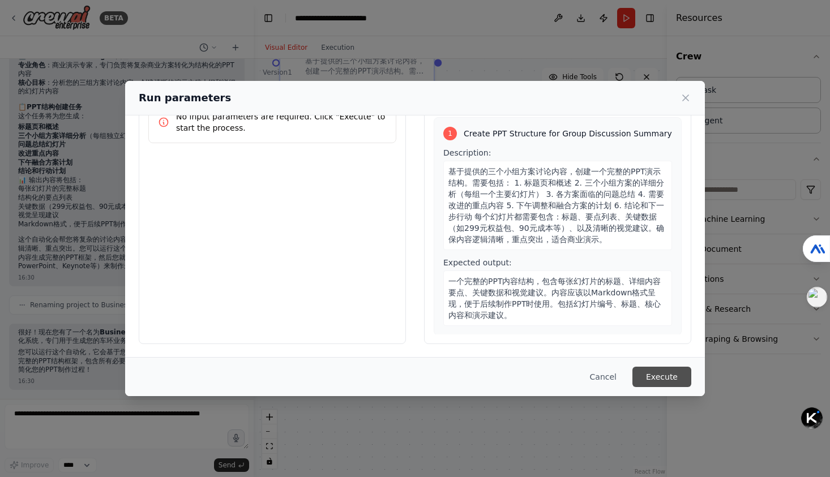
click at [660, 373] on button "Execute" at bounding box center [662, 377] width 59 height 20
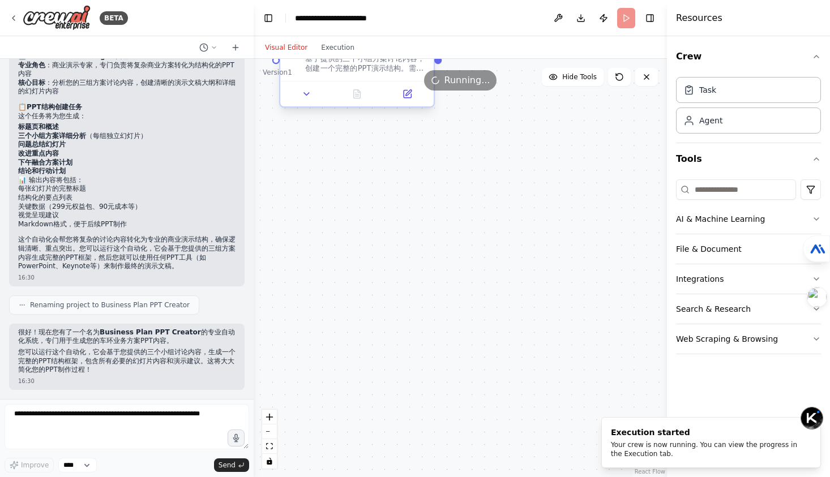
click at [346, 58] on div "基于提供的三个小组方案讨论内容，创建一个完整的PPT演示结构。需要包括： 1. 标题页和概述 2. 三个小组方案的详细分析（每组一个主要幻灯片） 3. 各方案…" at bounding box center [365, 64] width 121 height 20
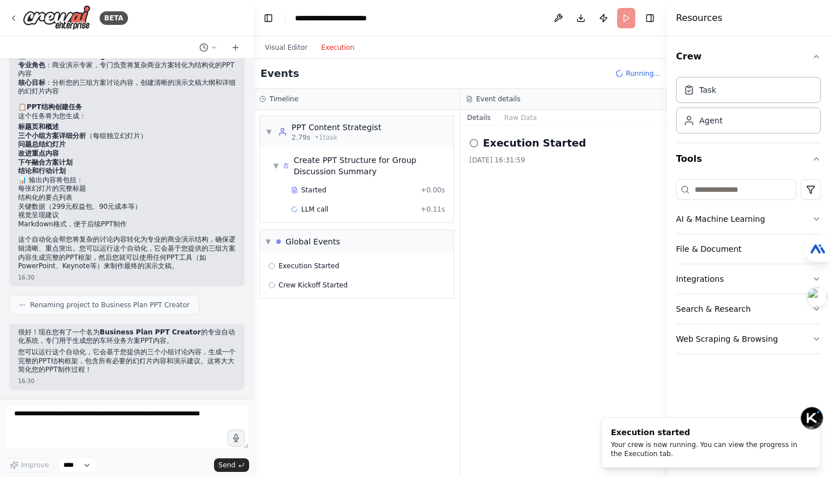
click at [337, 50] on button "Execution" at bounding box center [337, 48] width 47 height 14
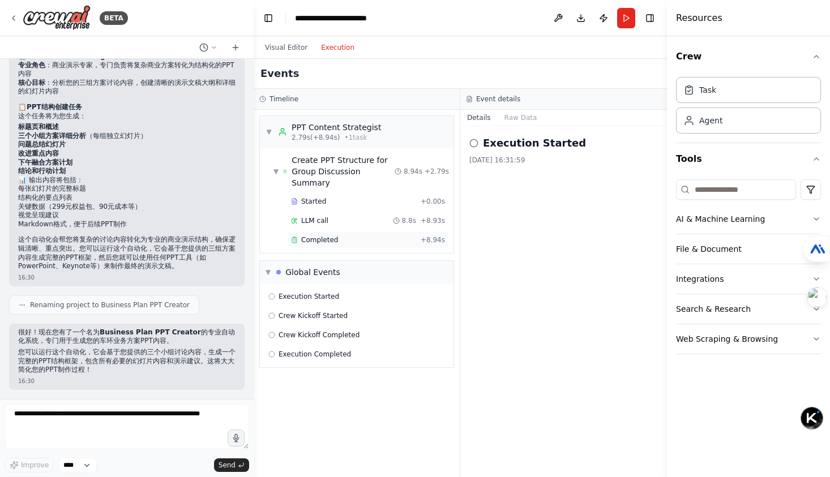
click at [326, 232] on div "Completed + 8.94s" at bounding box center [368, 240] width 162 height 17
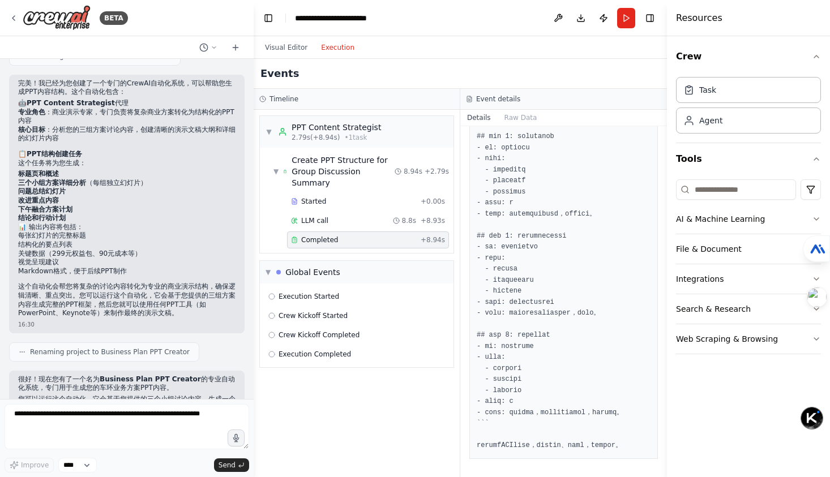
scroll to position [839, 0]
click at [64, 20] on img at bounding box center [57, 17] width 68 height 25
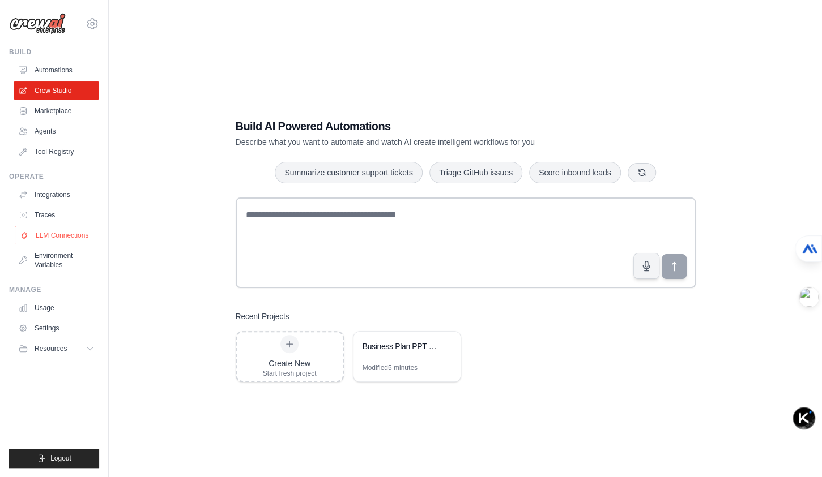
click at [72, 236] on link "LLM Connections" at bounding box center [58, 236] width 86 height 18
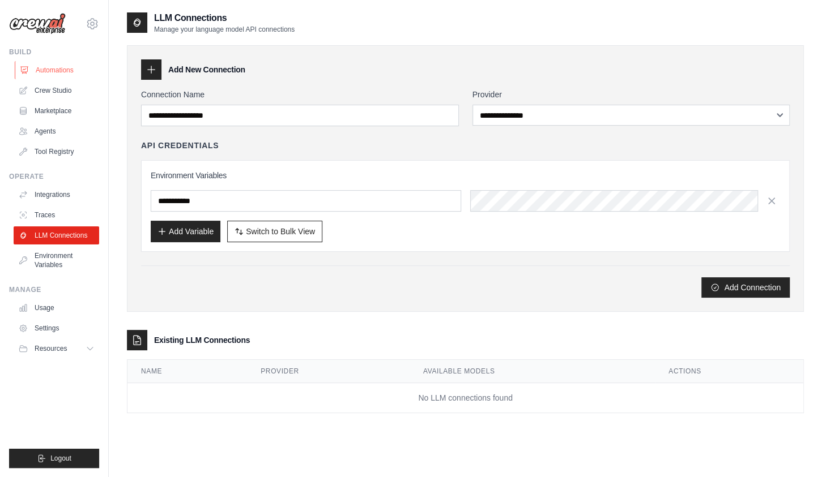
click at [25, 73] on icon at bounding box center [24, 70] width 7 height 7
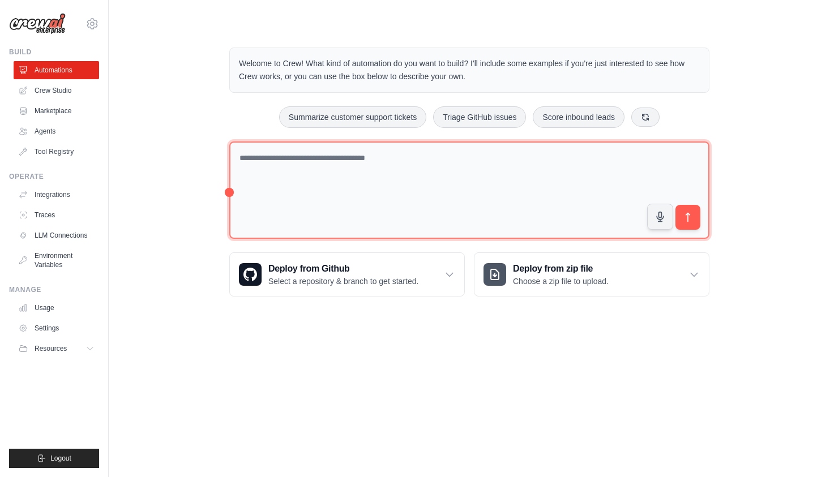
click at [276, 194] on textarea at bounding box center [469, 191] width 480 height 98
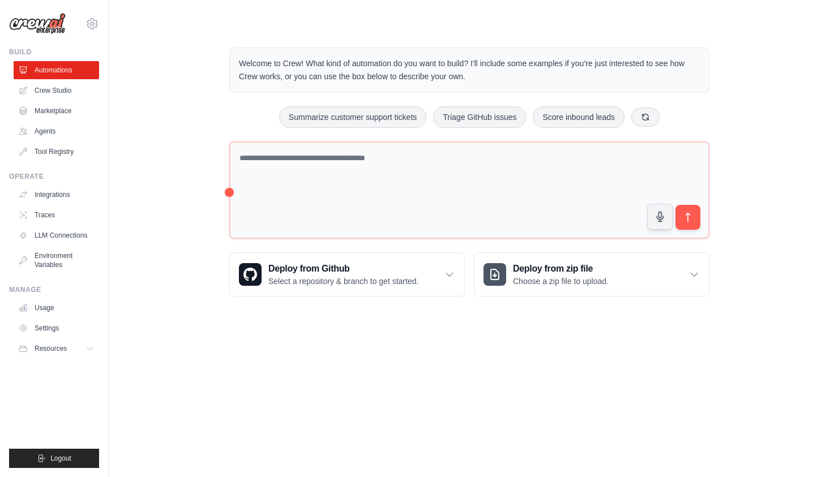
click at [158, 164] on div "Welcome to Crew! What kind of automation do you want to build? I'll include som…" at bounding box center [469, 171] width 685 height 285
click at [56, 83] on link "Crew Studio" at bounding box center [58, 91] width 86 height 18
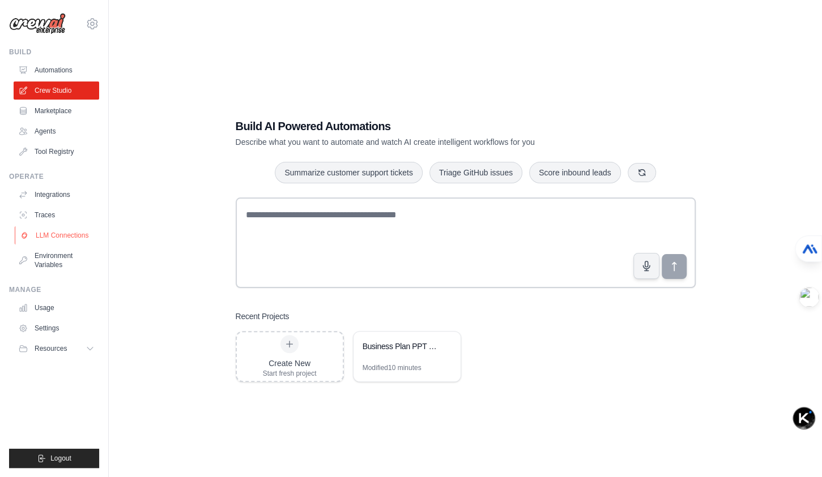
click at [70, 233] on link "LLM Connections" at bounding box center [58, 236] width 86 height 18
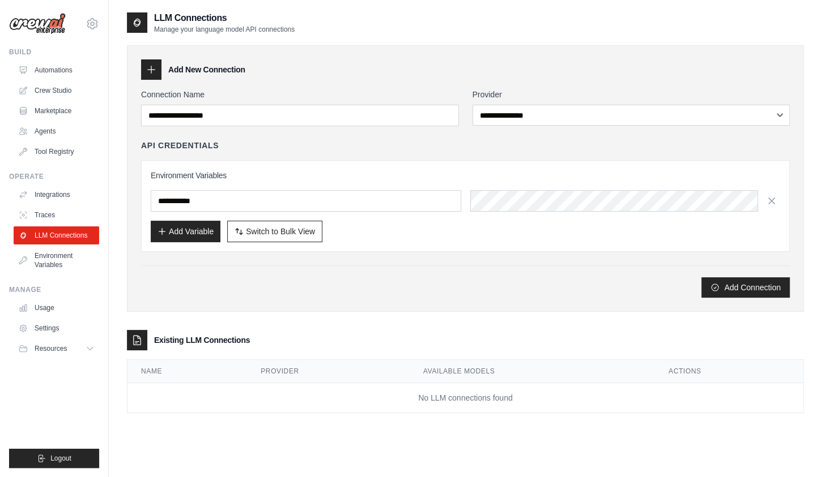
click at [28, 59] on div "Build Automations Crew Studio Marketplace Agents" at bounding box center [54, 104] width 90 height 113
click at [33, 79] on ul "Automations Crew Studio Marketplace Agents Tool Registry" at bounding box center [57, 111] width 86 height 100
click at [36, 70] on link "Automations" at bounding box center [58, 70] width 86 height 18
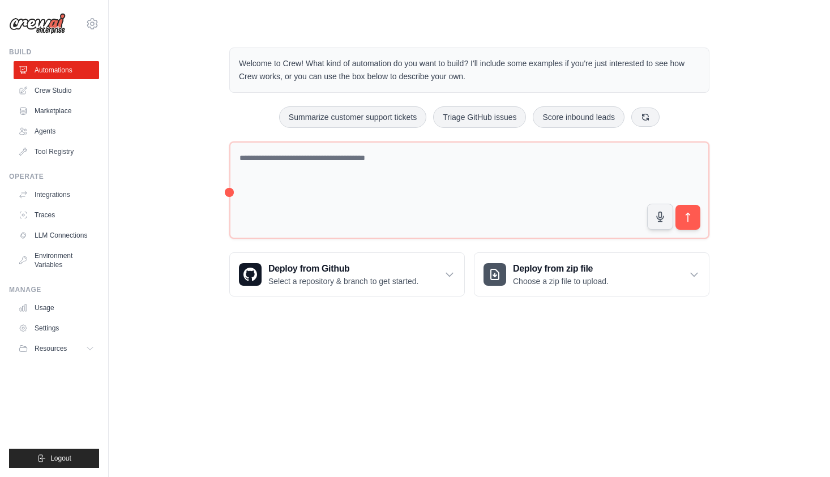
click at [206, 402] on body "dudu1999531@gmail.com Settings Build Automations Crew Studio" at bounding box center [415, 238] width 830 height 477
click at [57, 71] on link "Automations" at bounding box center [58, 70] width 86 height 18
click at [66, 92] on link "Crew Studio" at bounding box center [57, 91] width 86 height 18
